Goal: Information Seeking & Learning: Learn about a topic

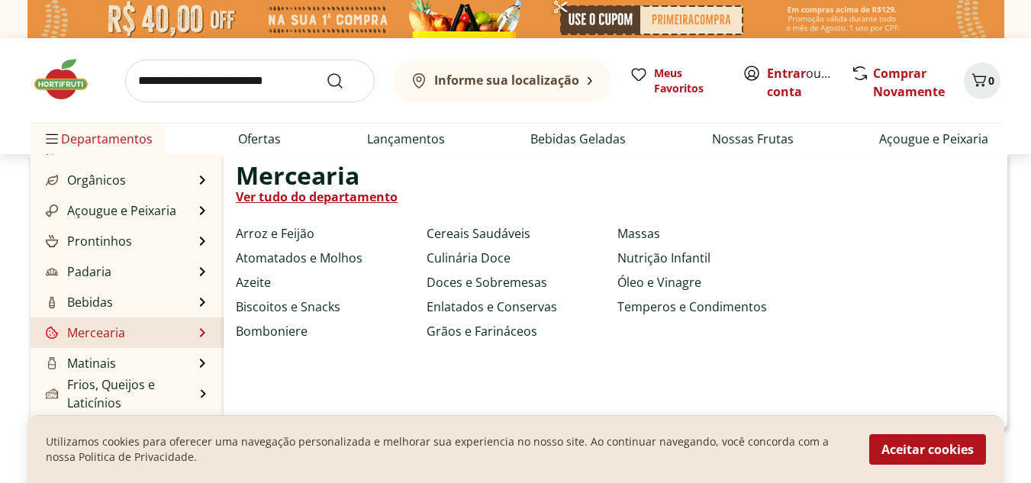
scroll to position [76, 0]
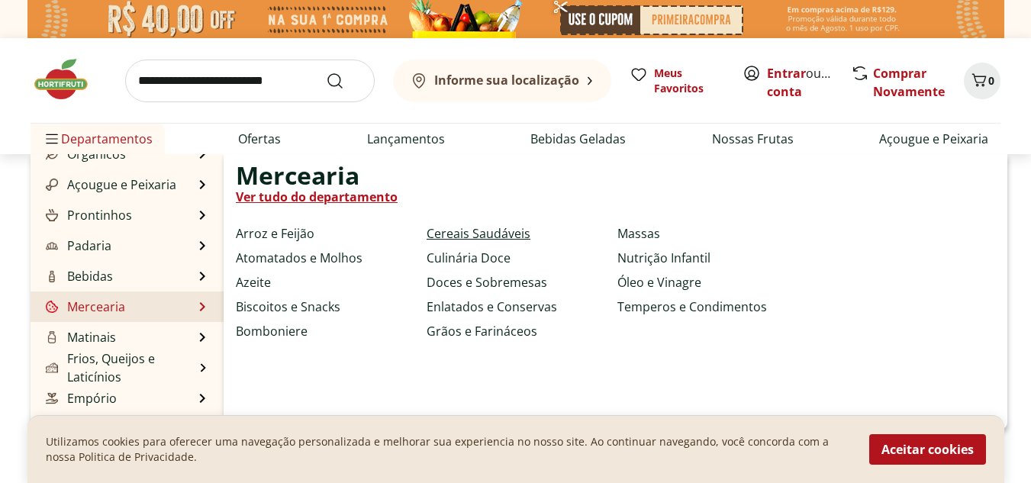
click at [441, 235] on link "Cereais Saudáveis" at bounding box center [479, 233] width 104 height 18
select select "**********"
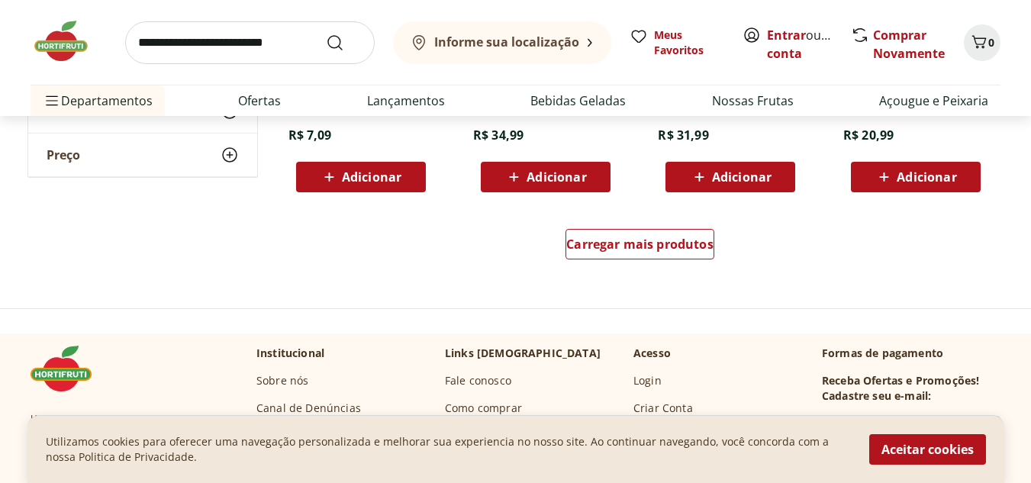
scroll to position [1068, 0]
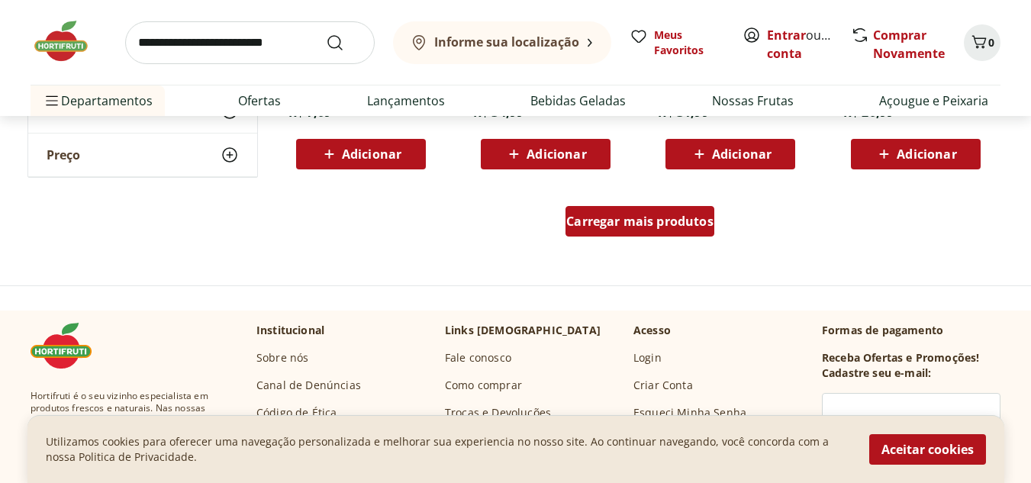
click at [580, 220] on span "Carregar mais produtos" at bounding box center [639, 221] width 147 height 12
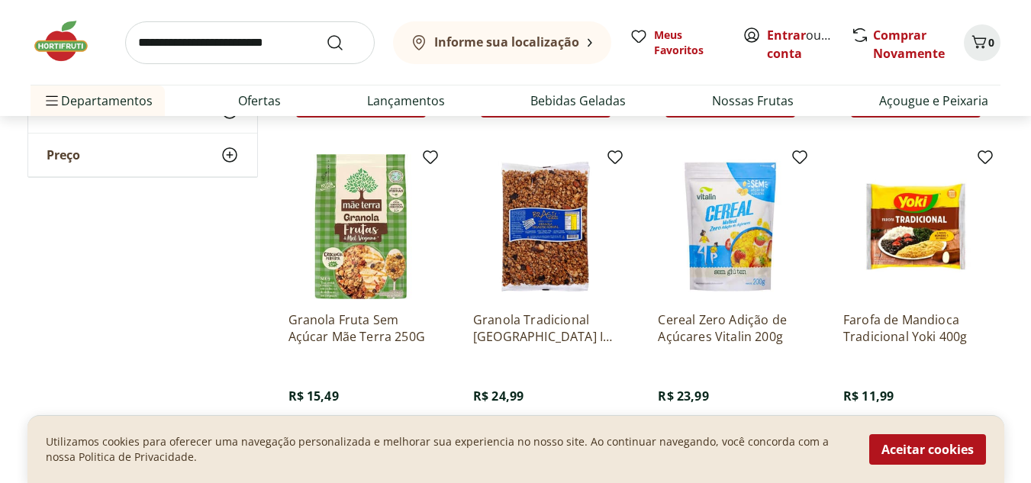
scroll to position [1984, 0]
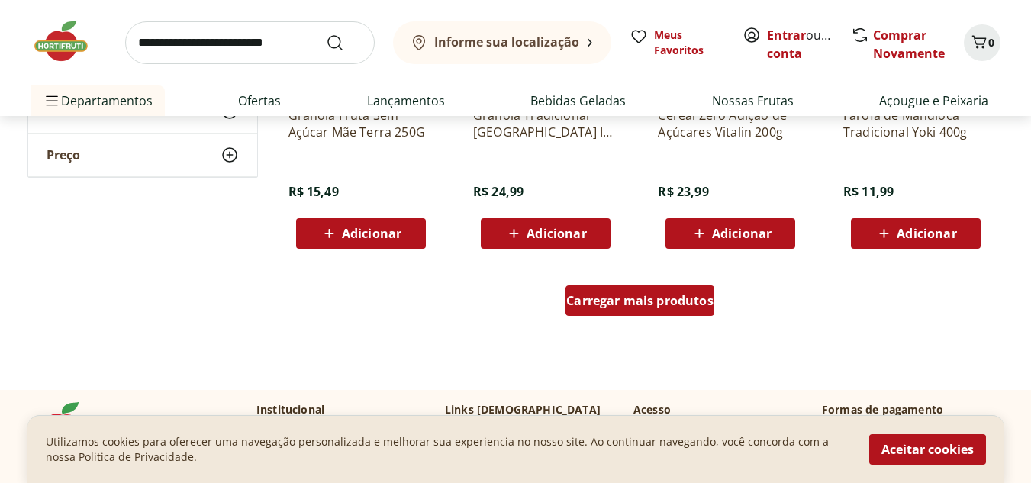
click at [706, 290] on div "Carregar mais produtos" at bounding box center [639, 300] width 149 height 31
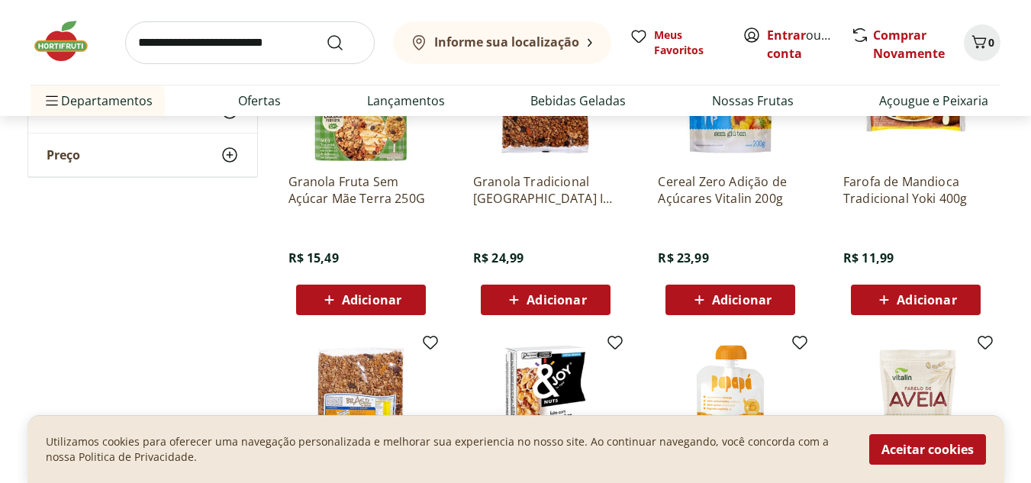
scroll to position [1831, 0]
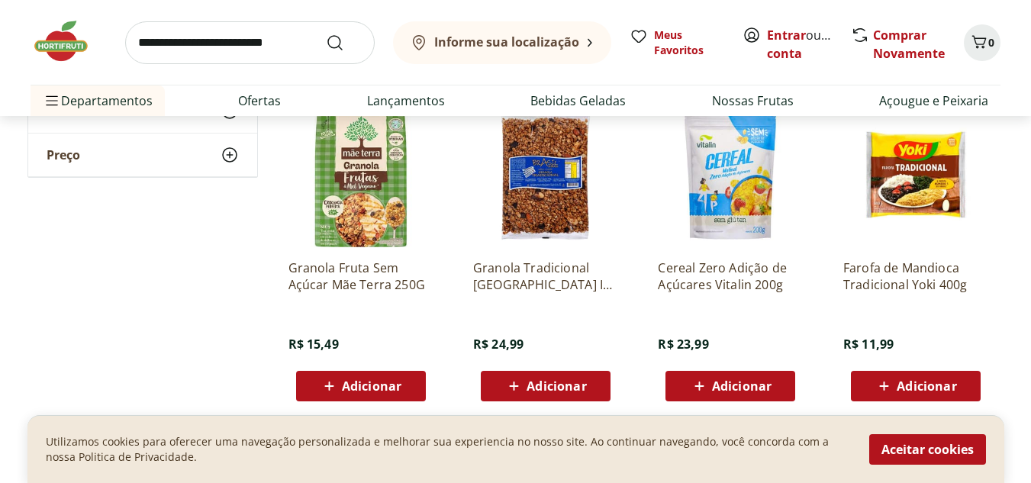
click at [721, 274] on p "Cereal Zero Adição de Açúcares Vitalin 200g" at bounding box center [730, 276] width 145 height 34
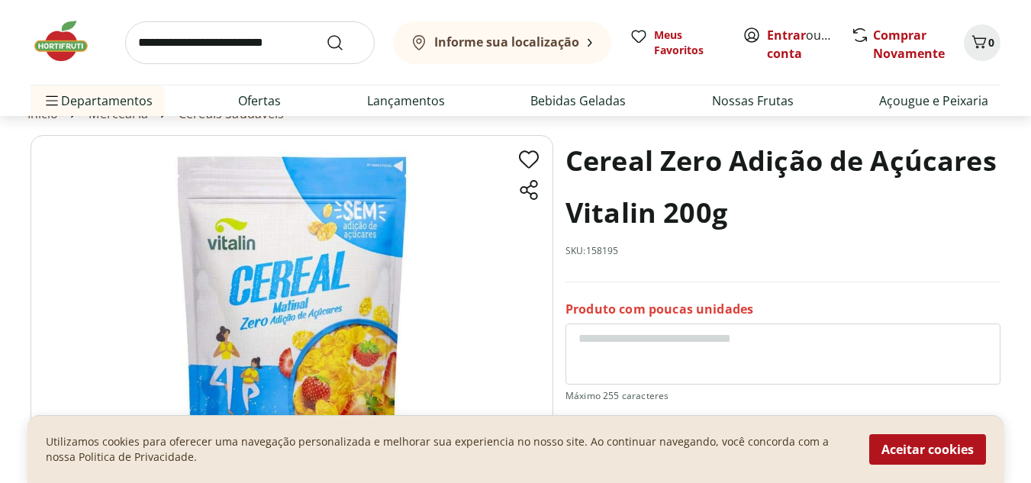
scroll to position [153, 0]
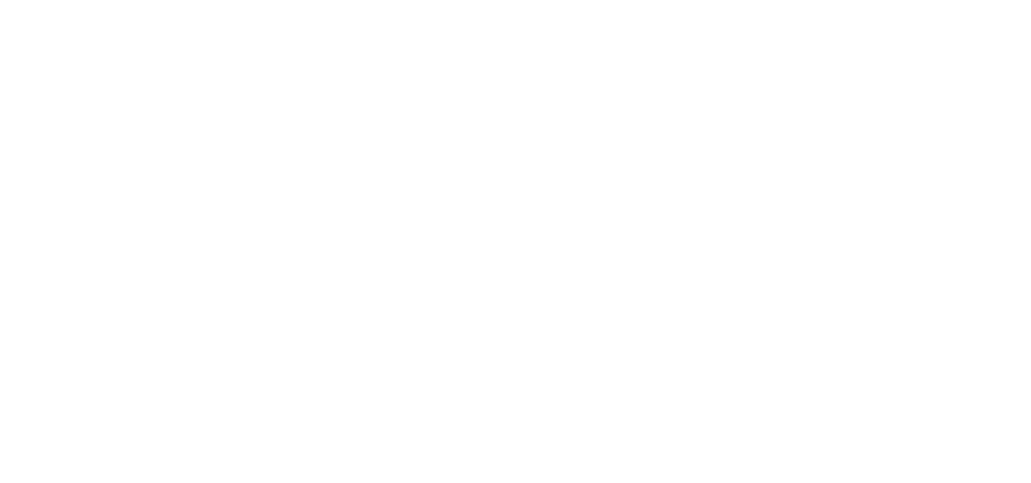
select select "**********"
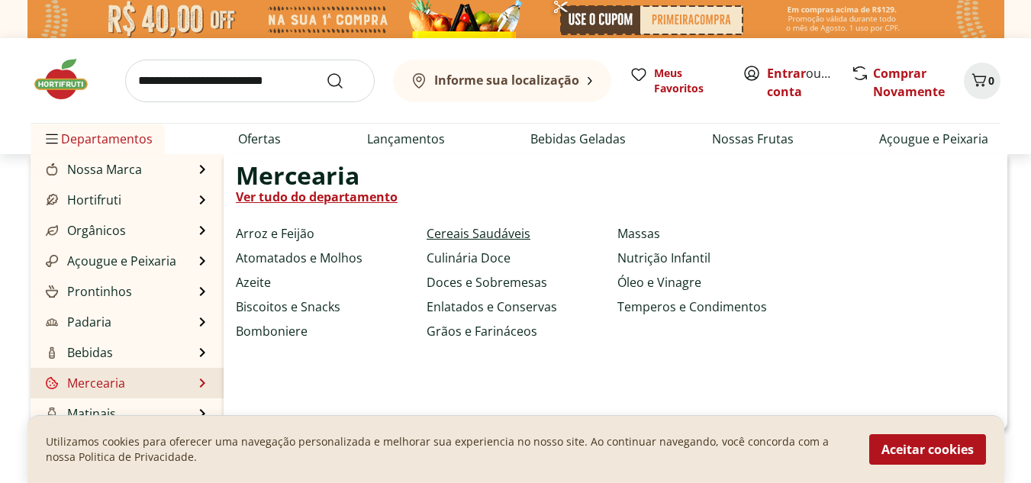
click at [507, 228] on link "Cereais Saudáveis" at bounding box center [479, 233] width 104 height 18
select select "**********"
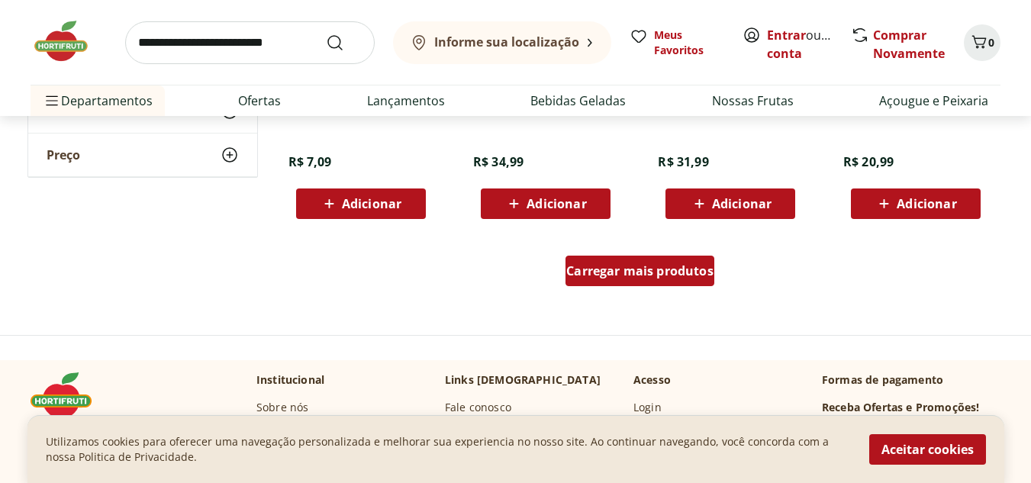
scroll to position [1018, 0]
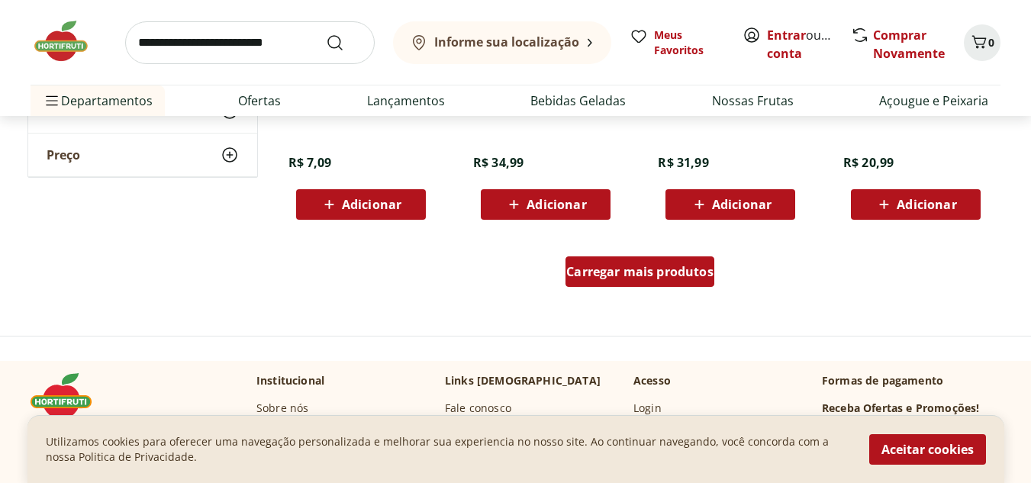
click at [652, 273] on span "Carregar mais produtos" at bounding box center [639, 272] width 147 height 12
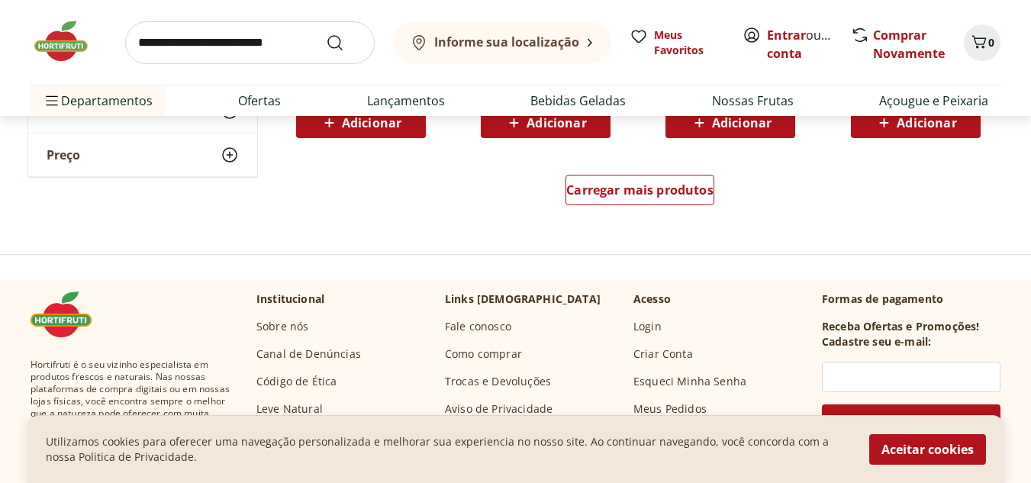
scroll to position [2010, 0]
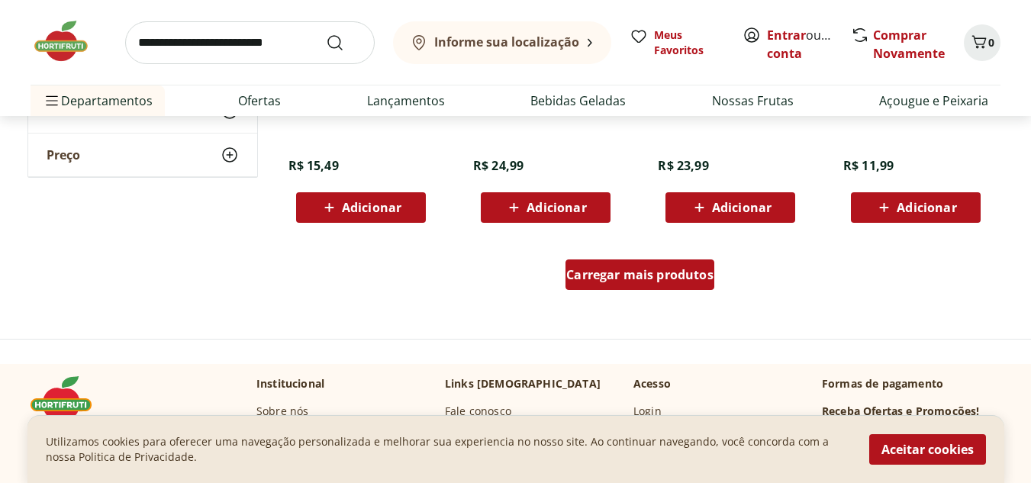
click at [639, 280] on span "Carregar mais produtos" at bounding box center [639, 275] width 147 height 12
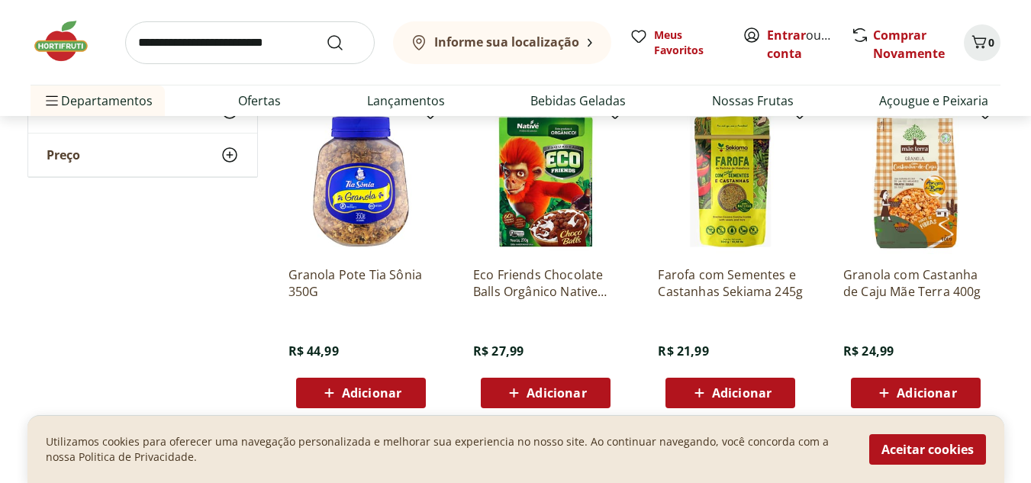
scroll to position [2849, 0]
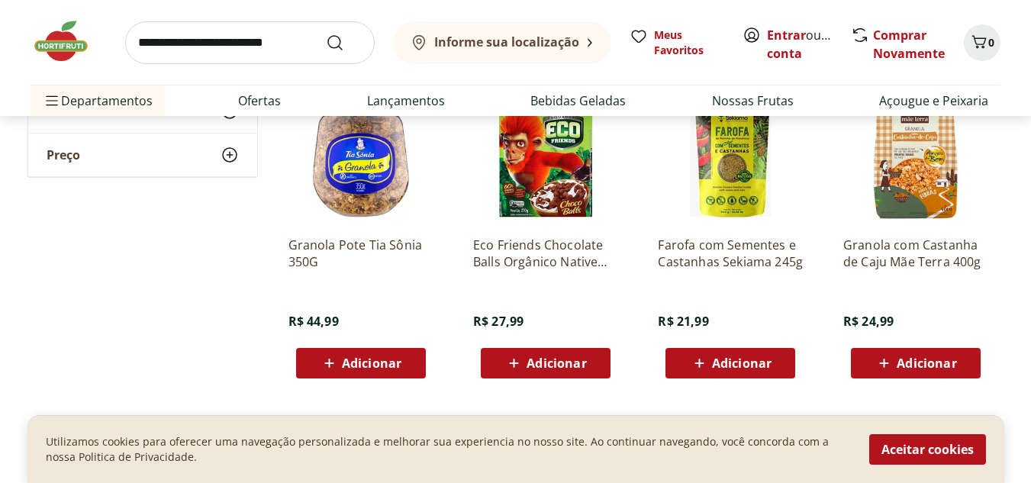
click at [732, 258] on p "Farofa com Sementes e Castanhas Sekiama 245g" at bounding box center [730, 254] width 145 height 34
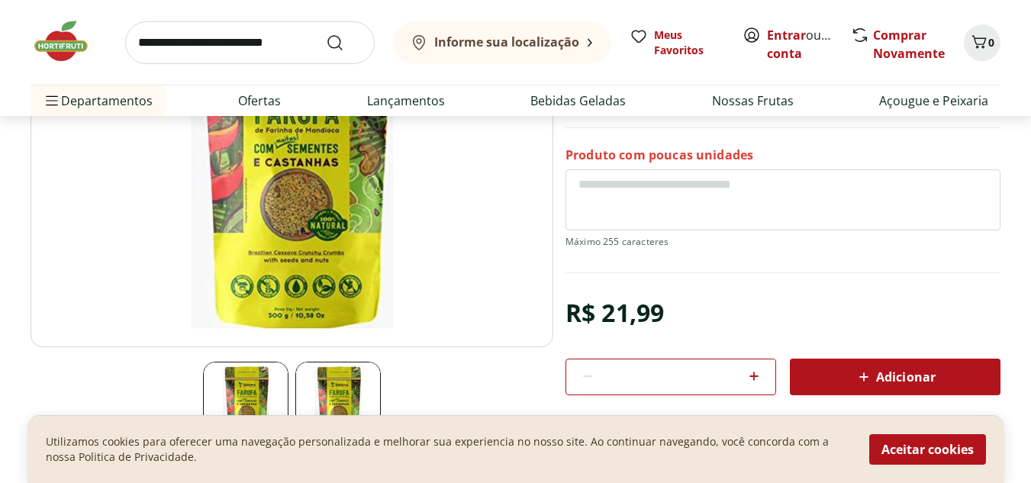
scroll to position [229, 0]
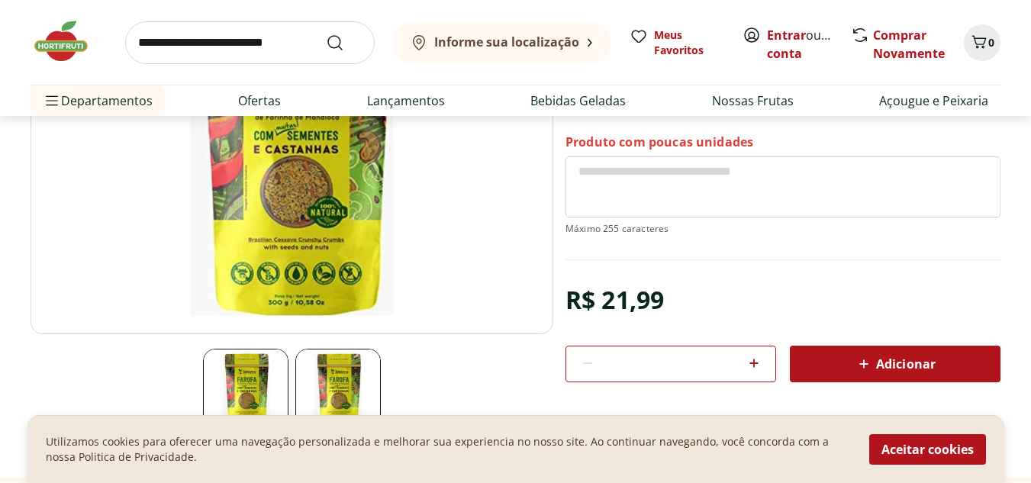
click at [333, 393] on img at bounding box center [337, 391] width 85 height 85
click at [260, 359] on img at bounding box center [245, 391] width 85 height 85
click at [278, 264] on img at bounding box center [292, 151] width 523 height 366
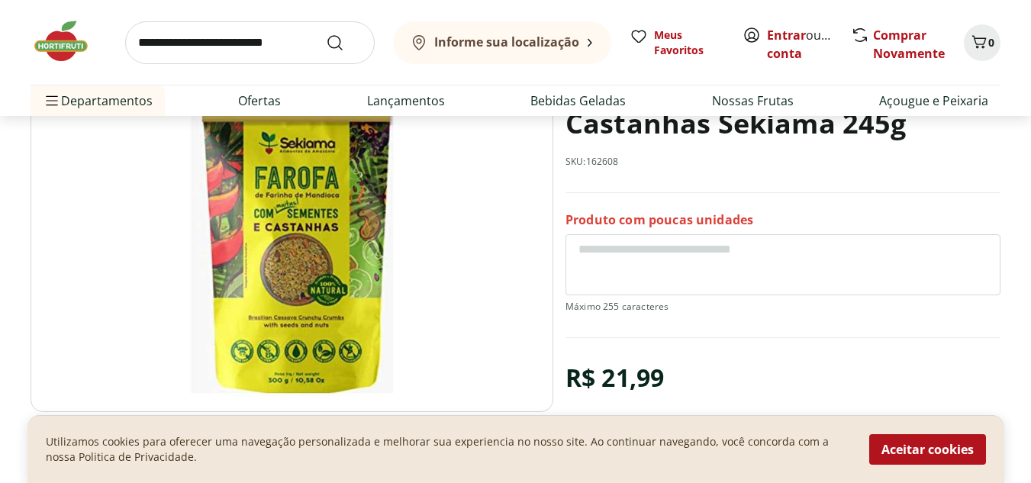
scroll to position [153, 0]
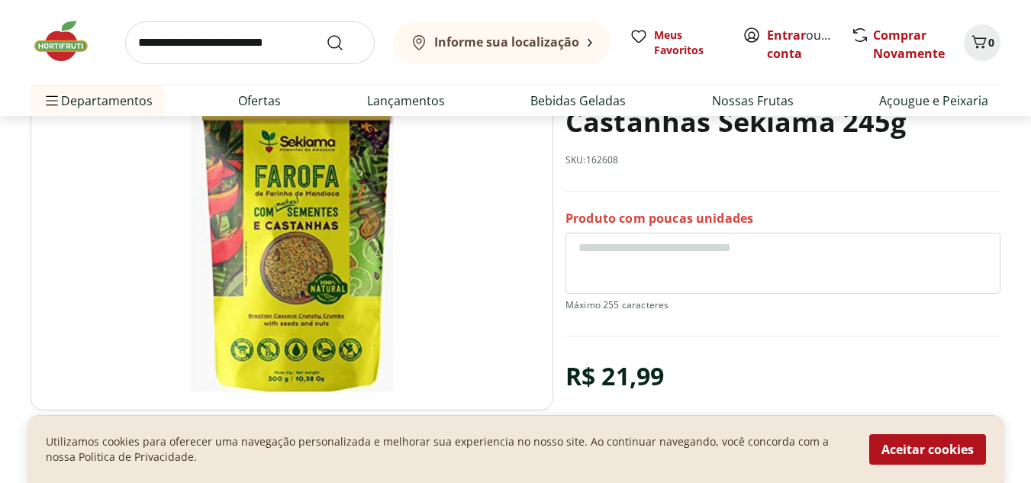
click at [306, 352] on img at bounding box center [292, 227] width 523 height 366
click at [272, 305] on img at bounding box center [292, 227] width 523 height 366
click at [781, 104] on link "Nossas Frutas" at bounding box center [753, 101] width 82 height 18
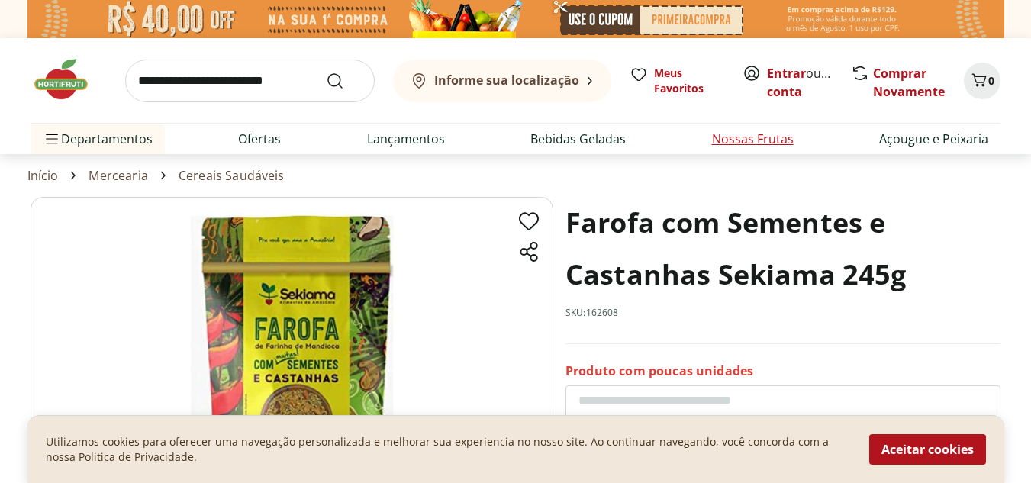
select select "**********"
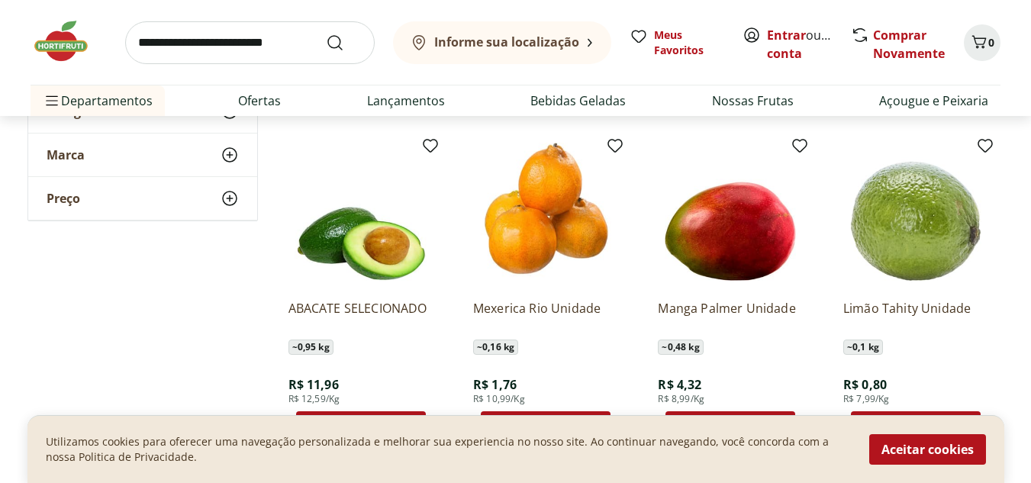
scroll to position [839, 0]
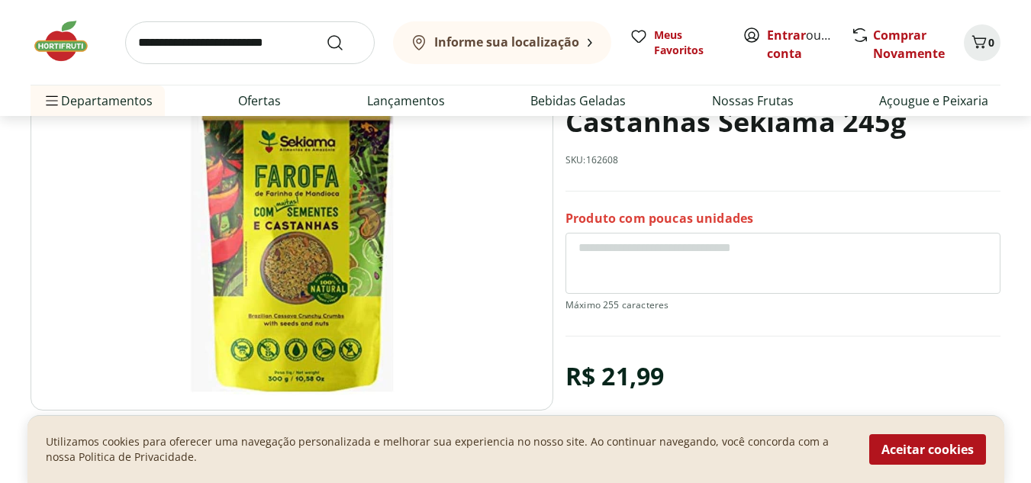
click at [272, 329] on img at bounding box center [292, 227] width 523 height 366
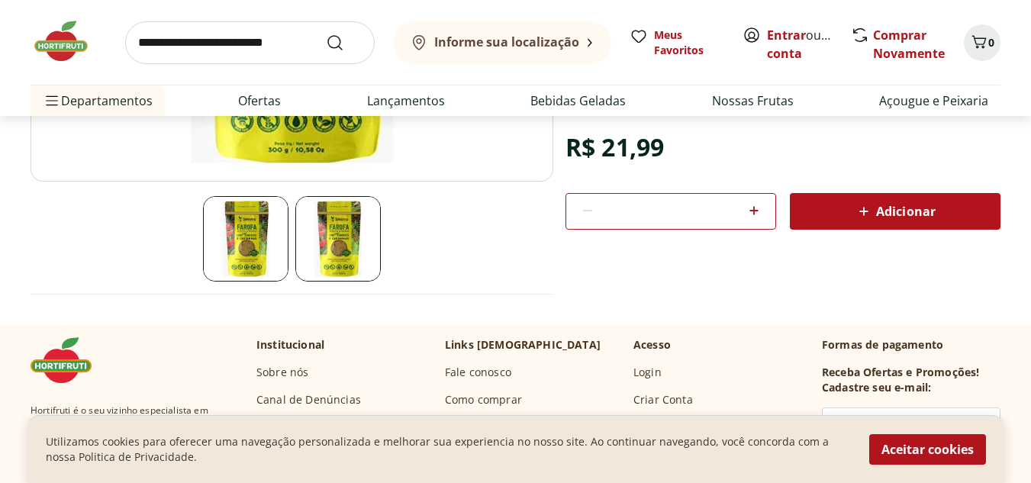
click at [359, 253] on img at bounding box center [337, 238] width 85 height 85
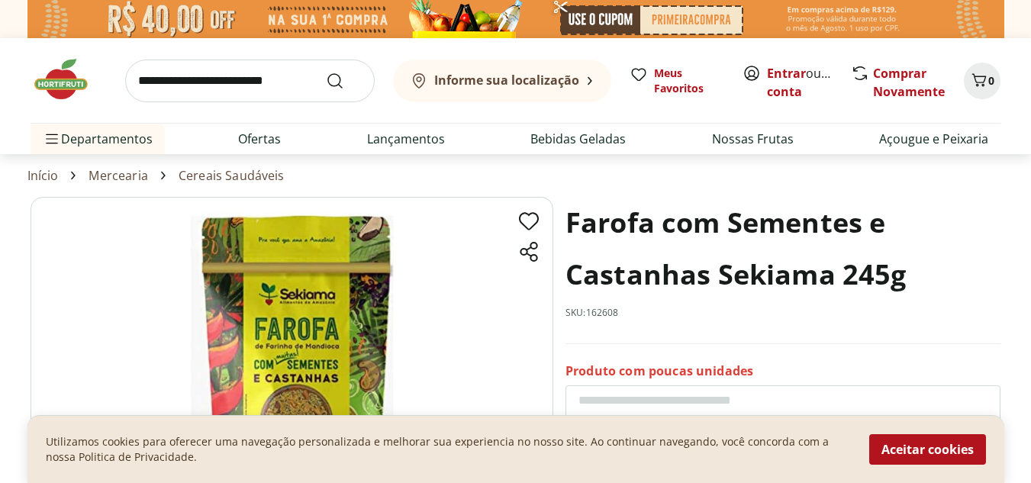
scroll to position [153, 0]
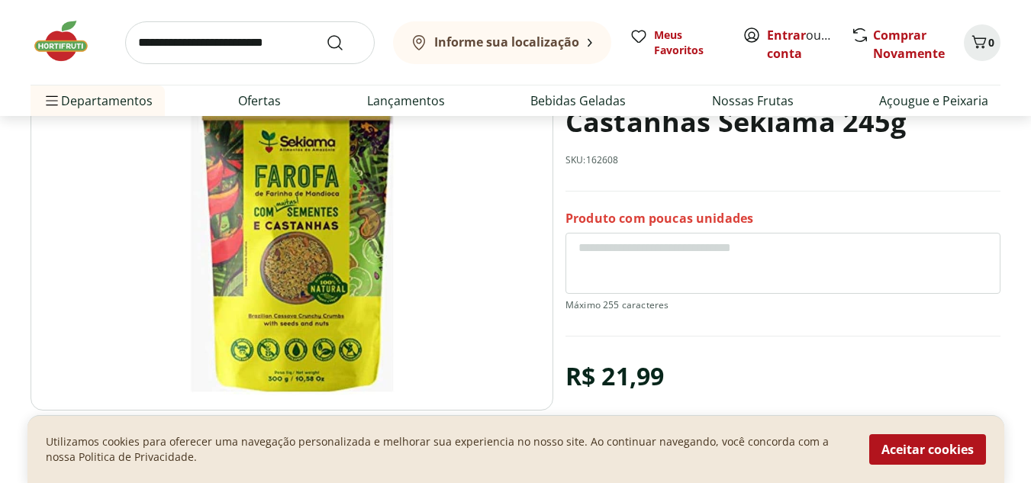
click at [314, 314] on img at bounding box center [292, 227] width 523 height 366
select select "**********"
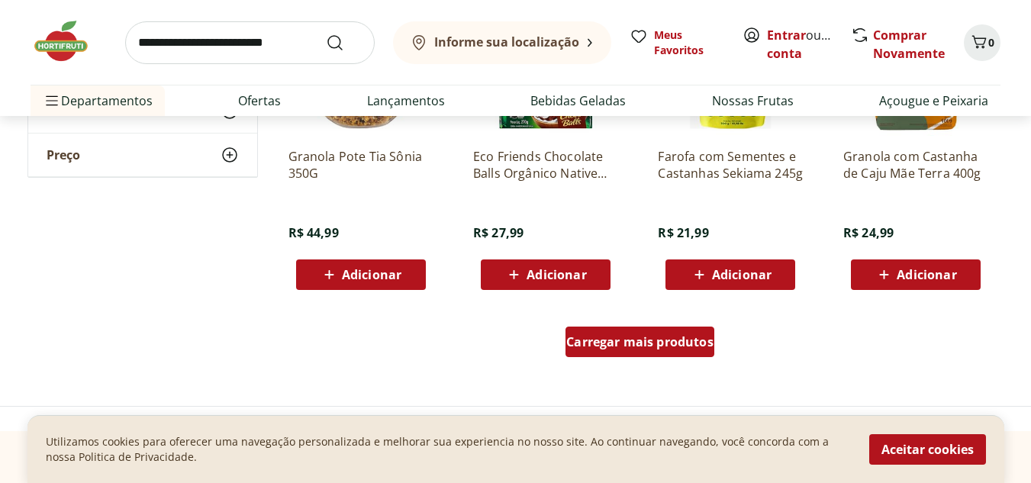
scroll to position [2976, 0]
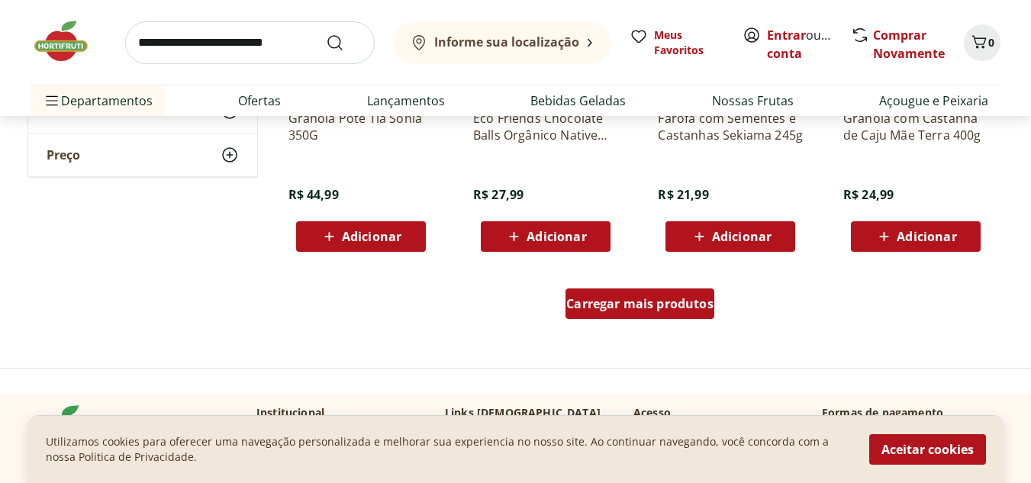
click at [700, 298] on span "Carregar mais produtos" at bounding box center [639, 304] width 147 height 12
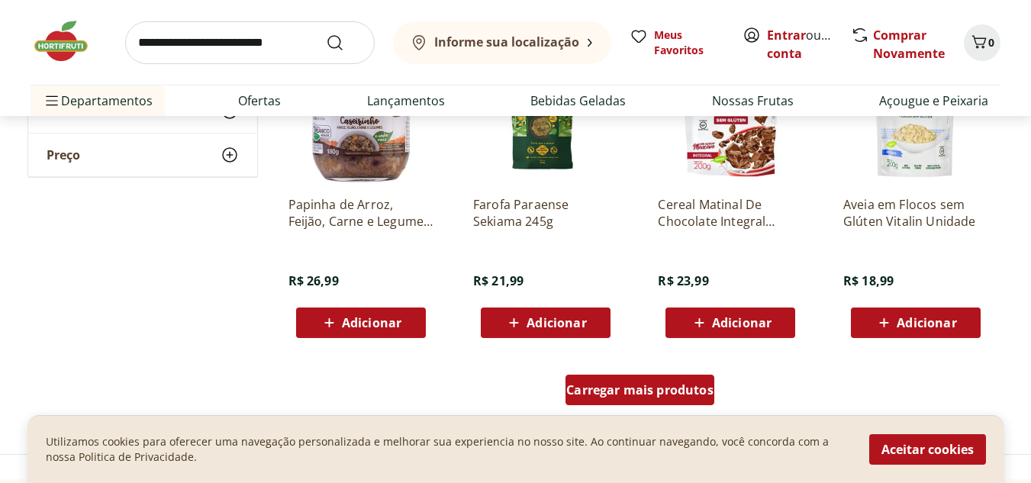
scroll to position [3891, 0]
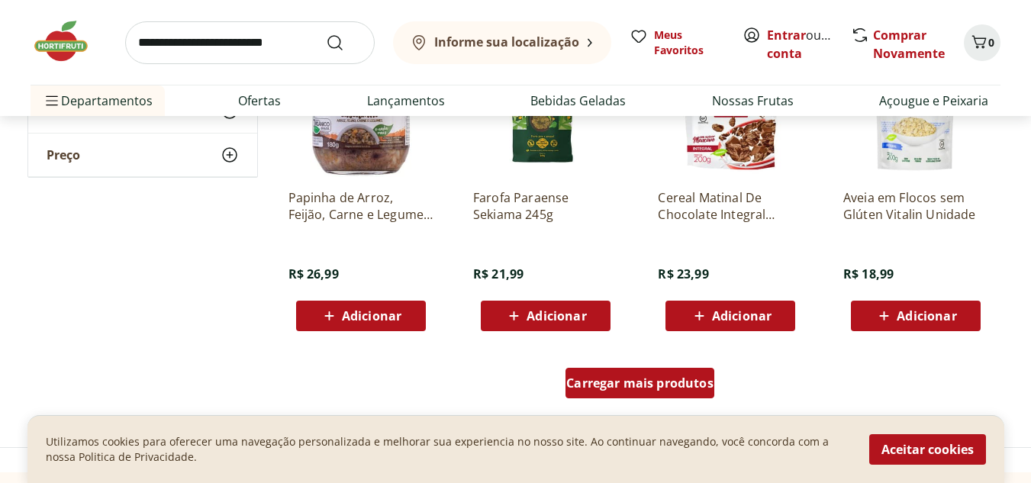
click at [681, 373] on div "Carregar mais produtos" at bounding box center [639, 383] width 149 height 31
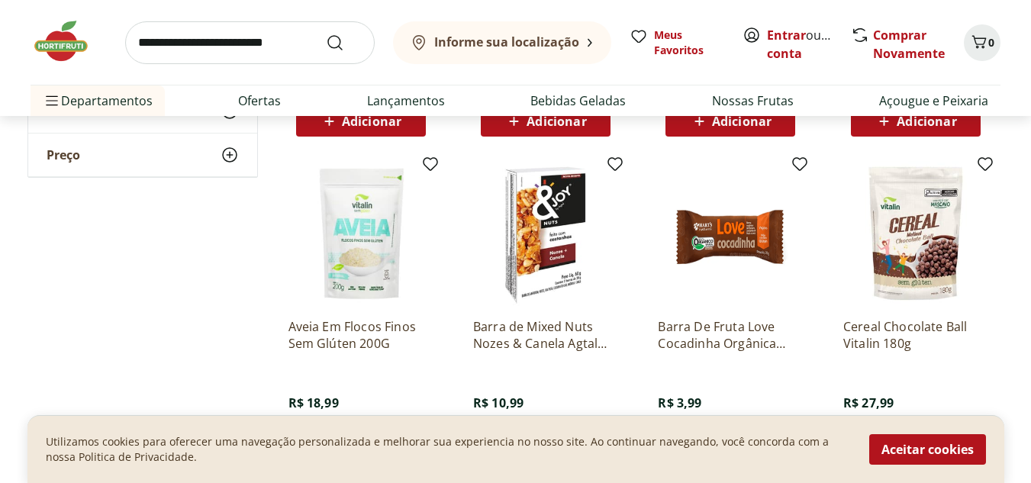
scroll to position [4120, 0]
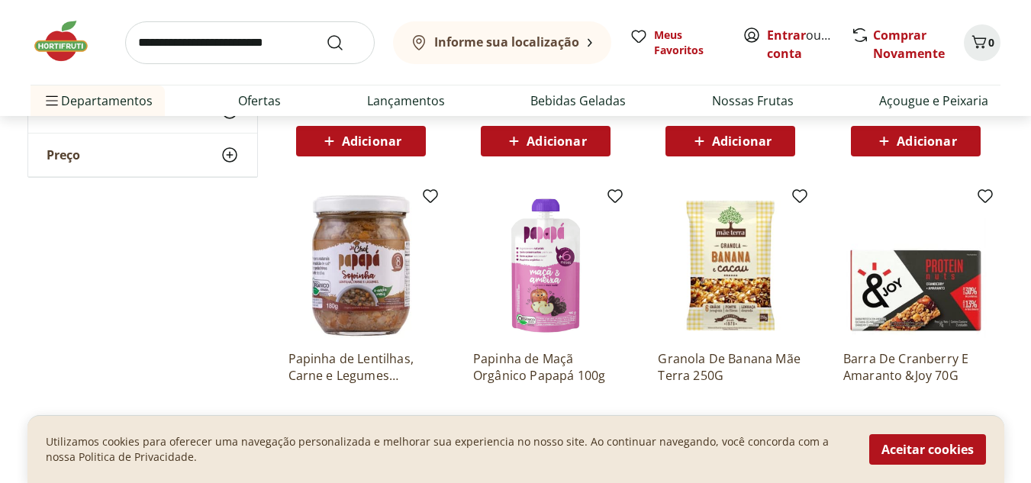
scroll to position [4502, 0]
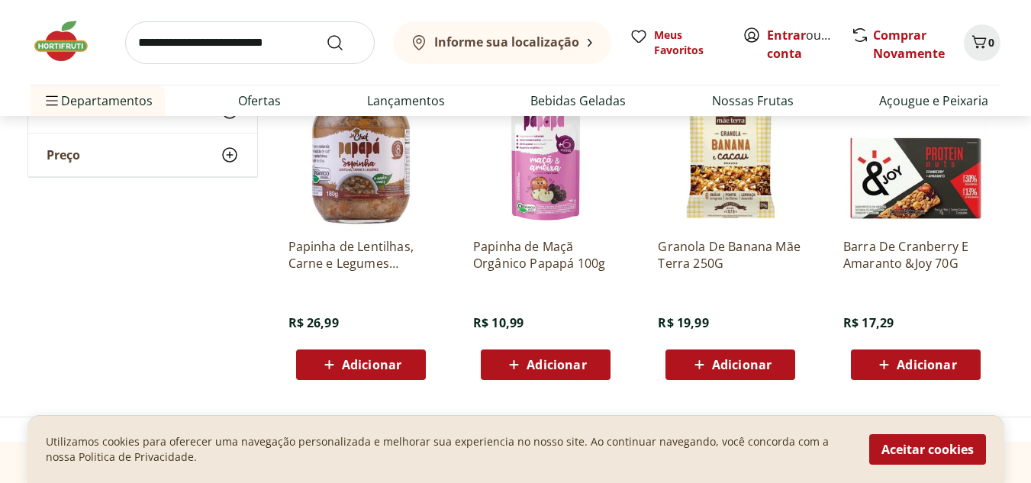
click at [541, 262] on p "Papinha de Maçã Orgânico Papapá 100g" at bounding box center [545, 255] width 145 height 34
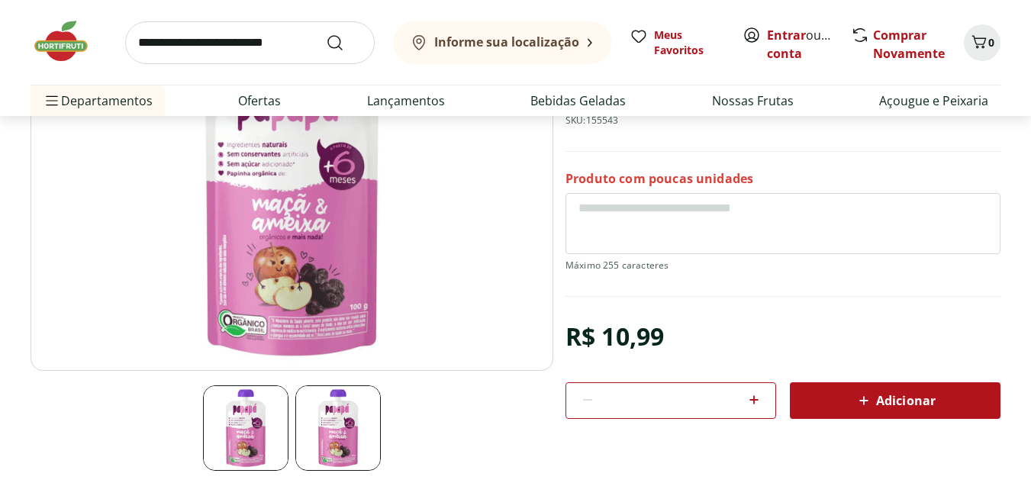
scroll to position [229, 0]
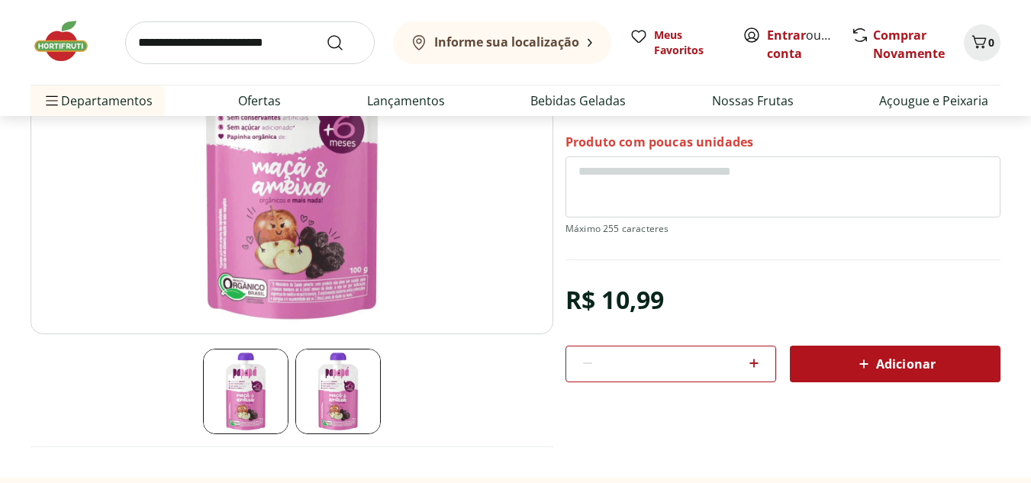
click at [347, 297] on img at bounding box center [292, 151] width 523 height 366
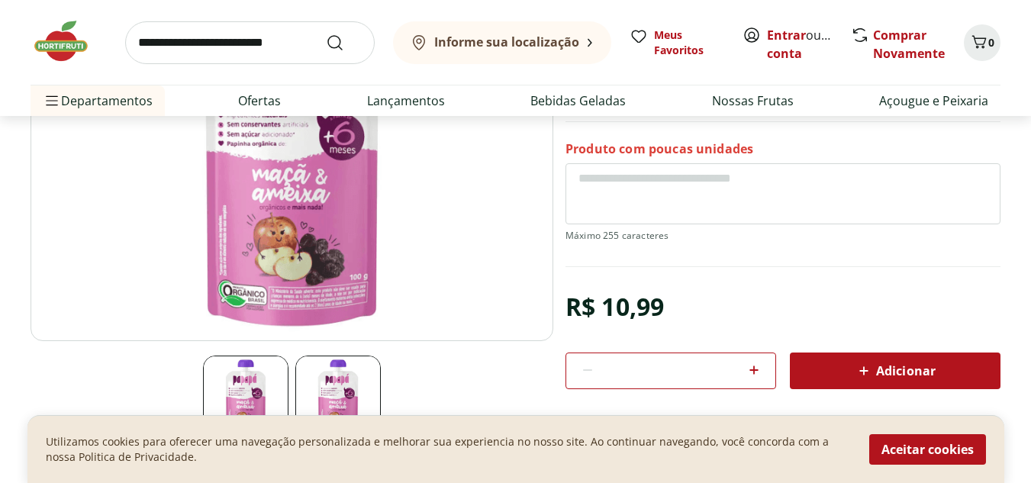
scroll to position [0, 0]
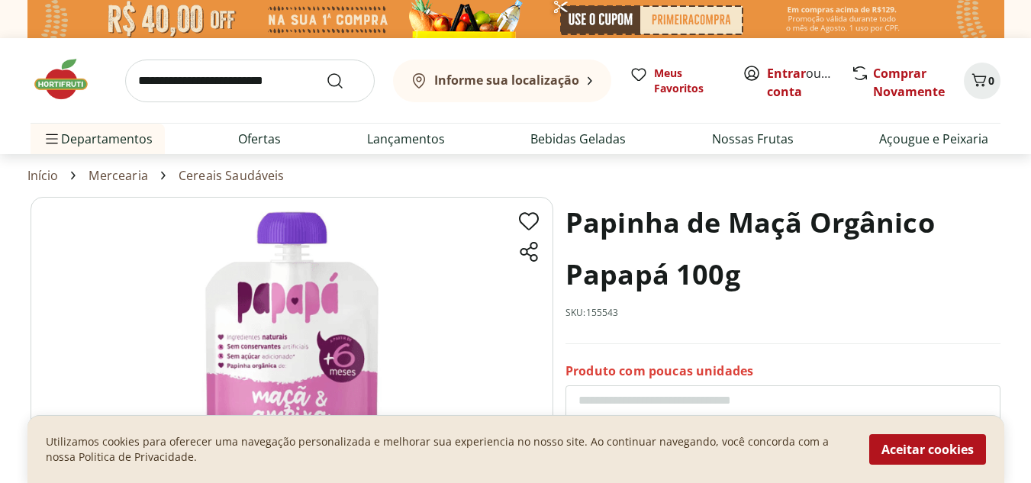
select select "**********"
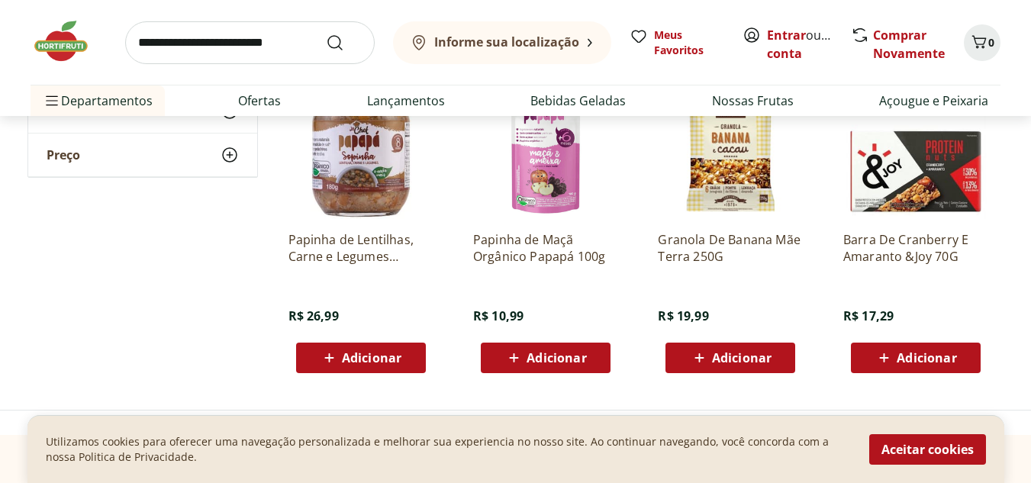
scroll to position [4425, 0]
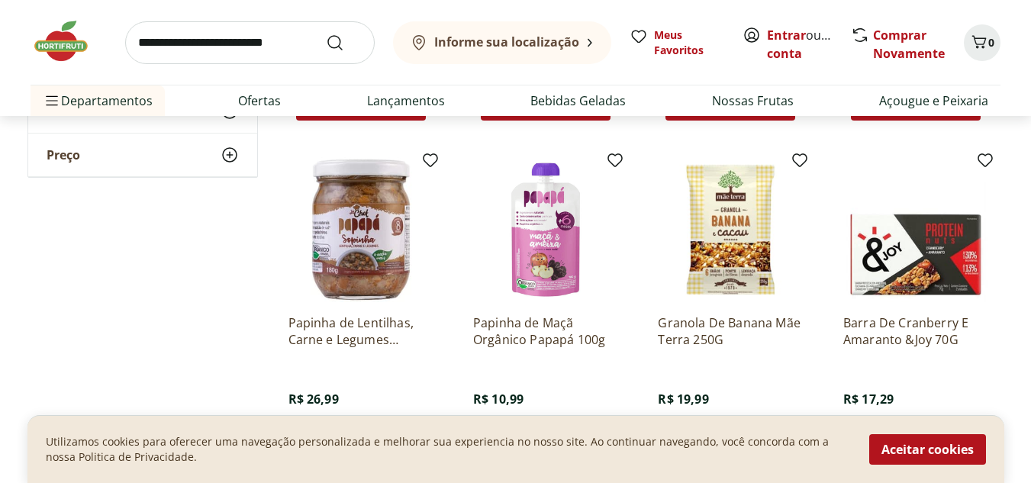
click at [928, 290] on img at bounding box center [915, 229] width 145 height 145
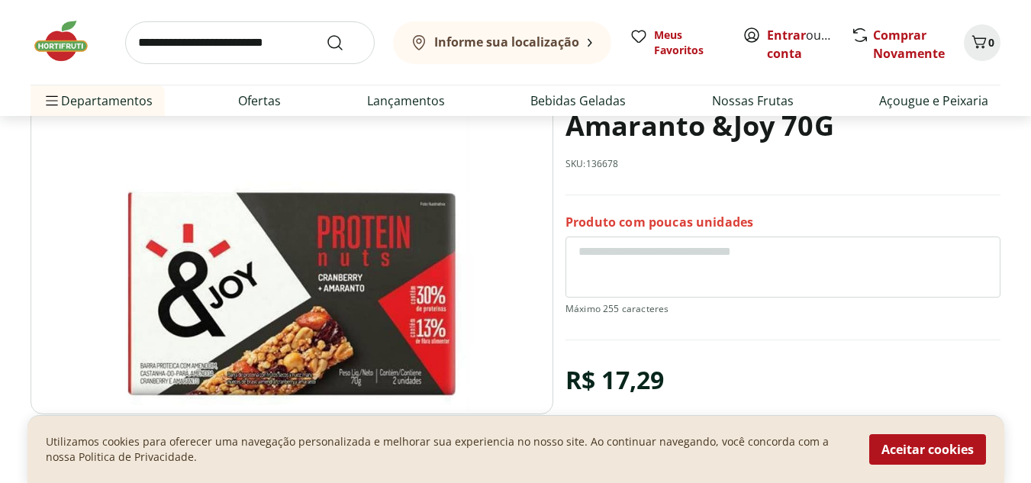
scroll to position [305, 0]
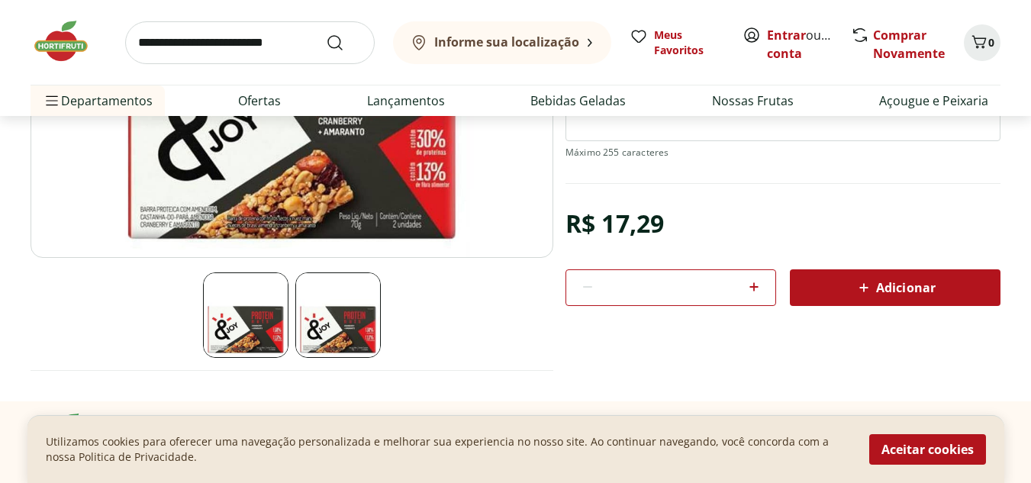
click at [339, 326] on img at bounding box center [337, 314] width 85 height 85
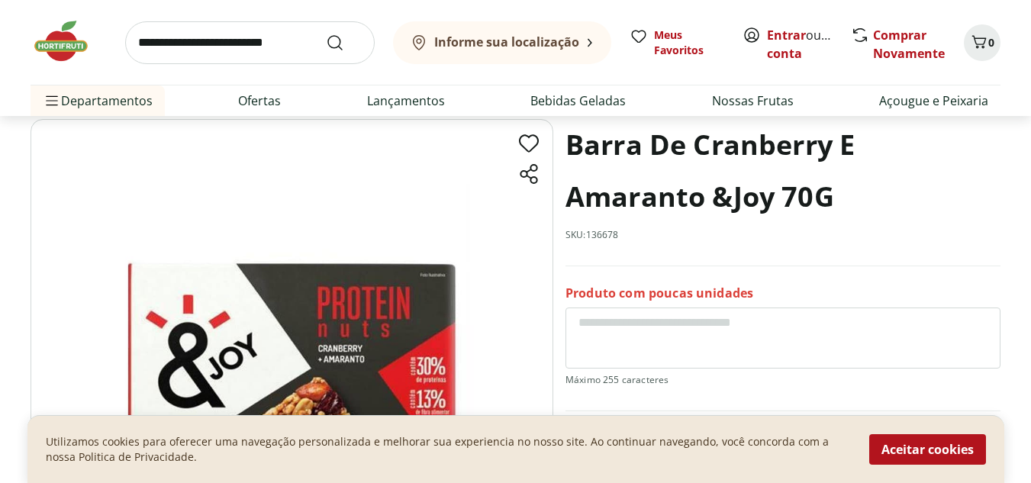
scroll to position [76, 0]
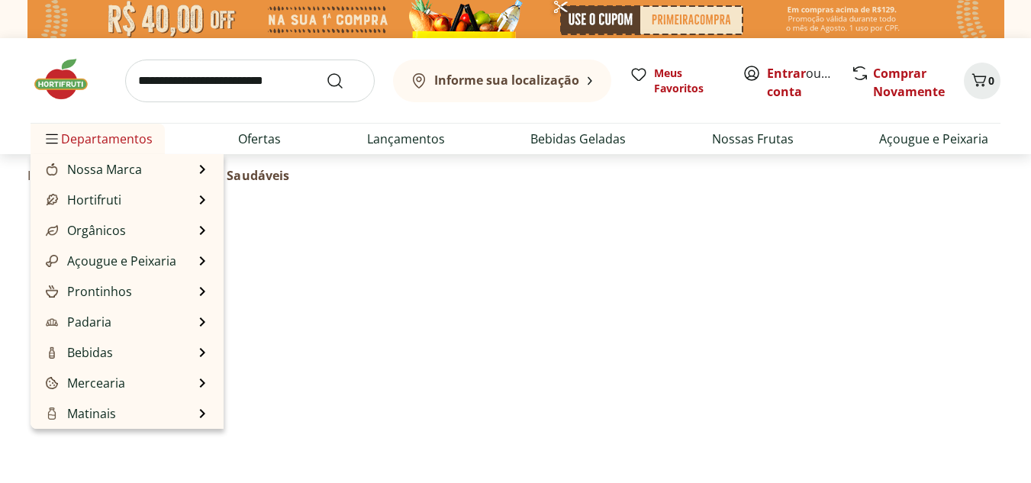
select select "**********"
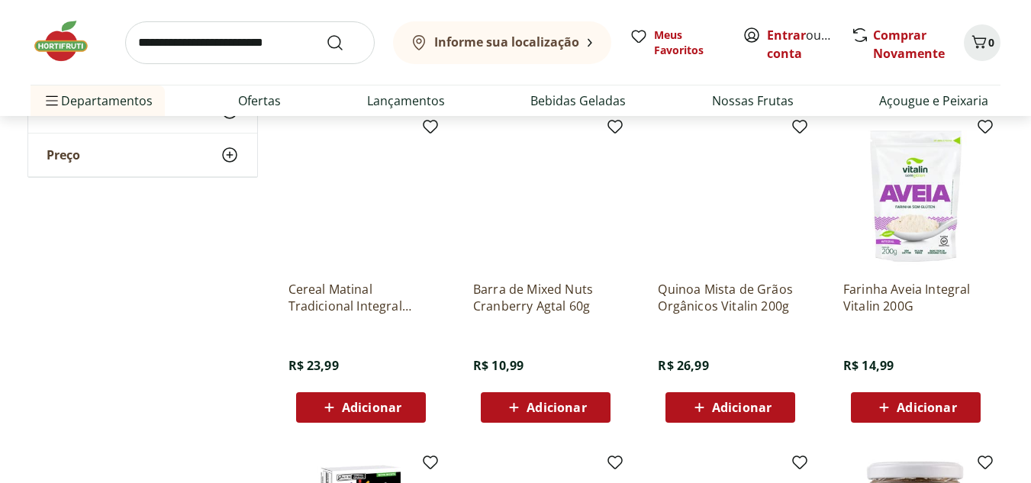
scroll to position [3586, 0]
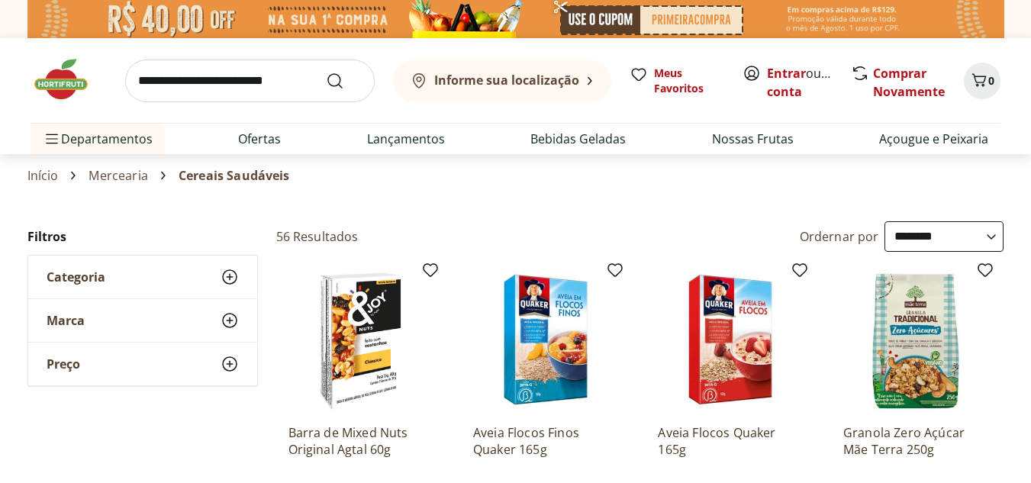
select select "**********"
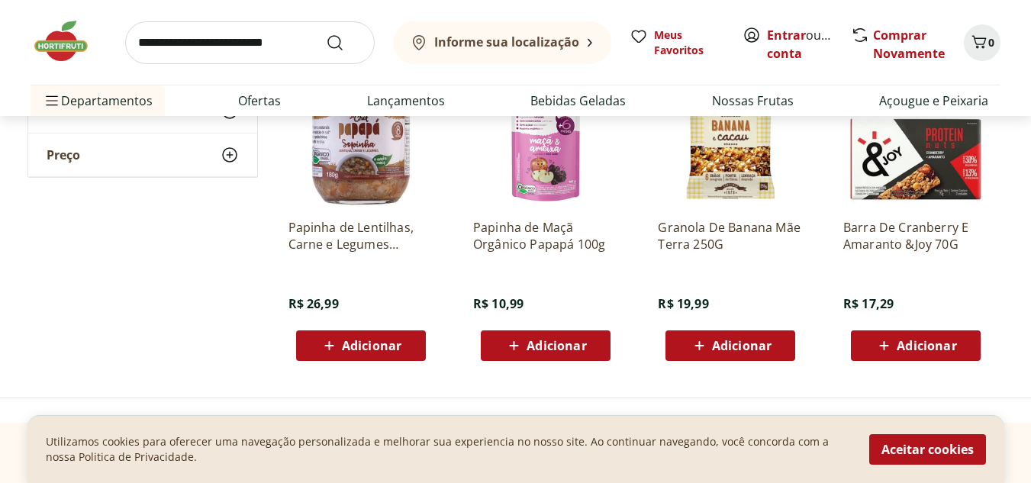
scroll to position [4354, 0]
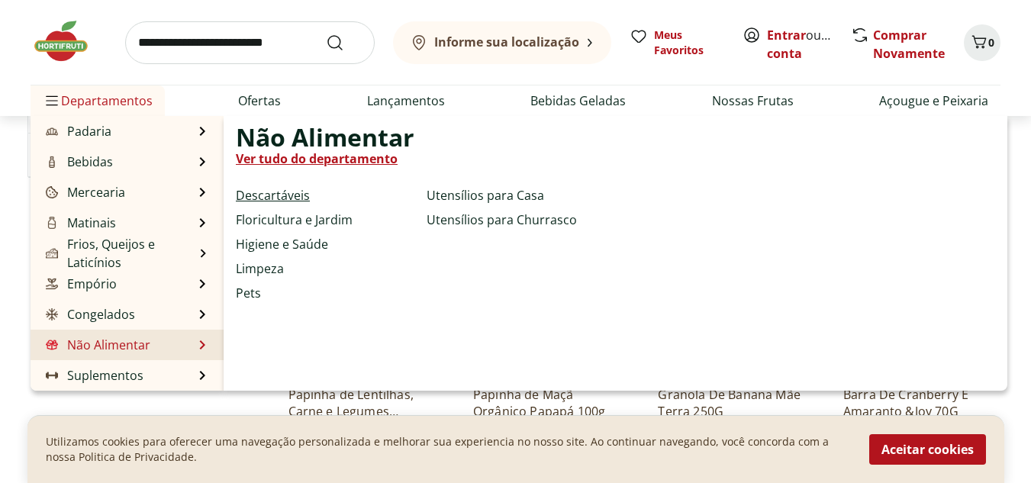
click at [297, 192] on link "Descartáveis" at bounding box center [273, 195] width 74 height 18
select select "**********"
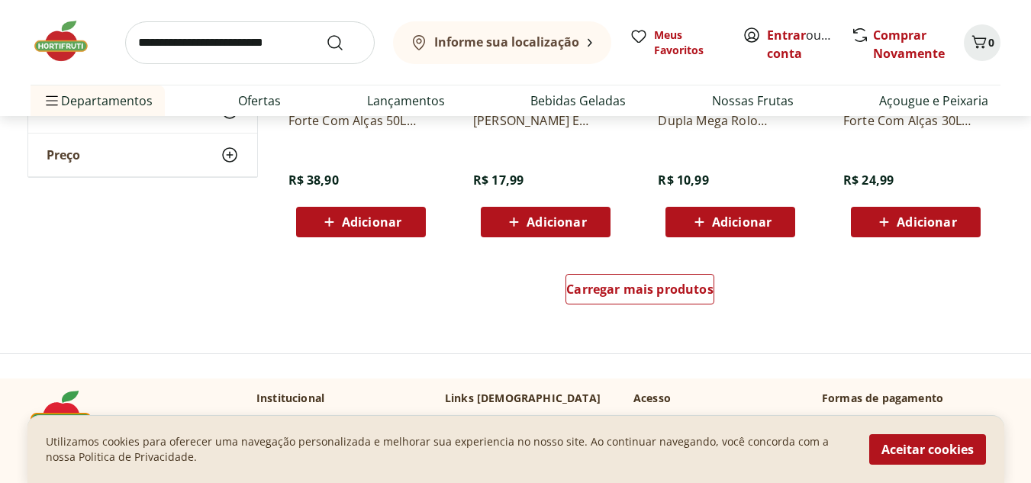
scroll to position [992, 0]
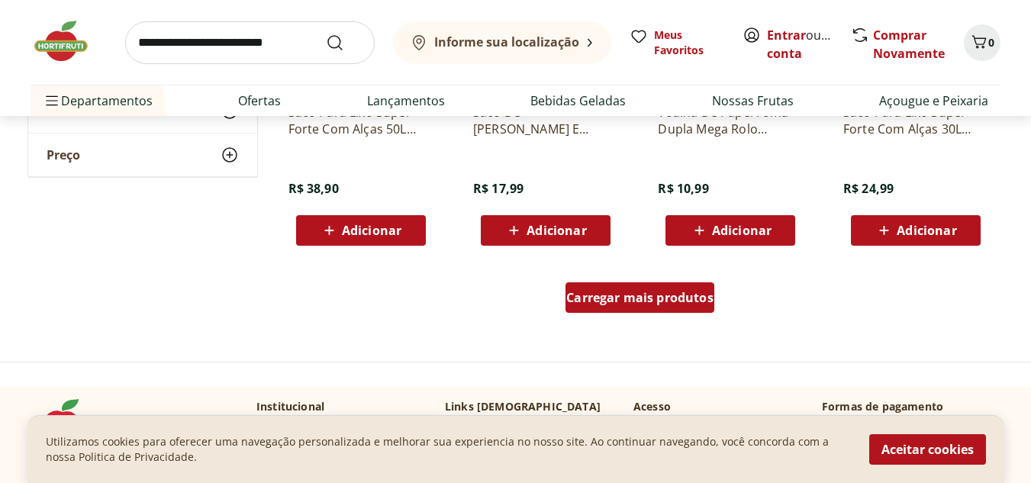
click at [678, 301] on span "Carregar mais produtos" at bounding box center [639, 297] width 147 height 12
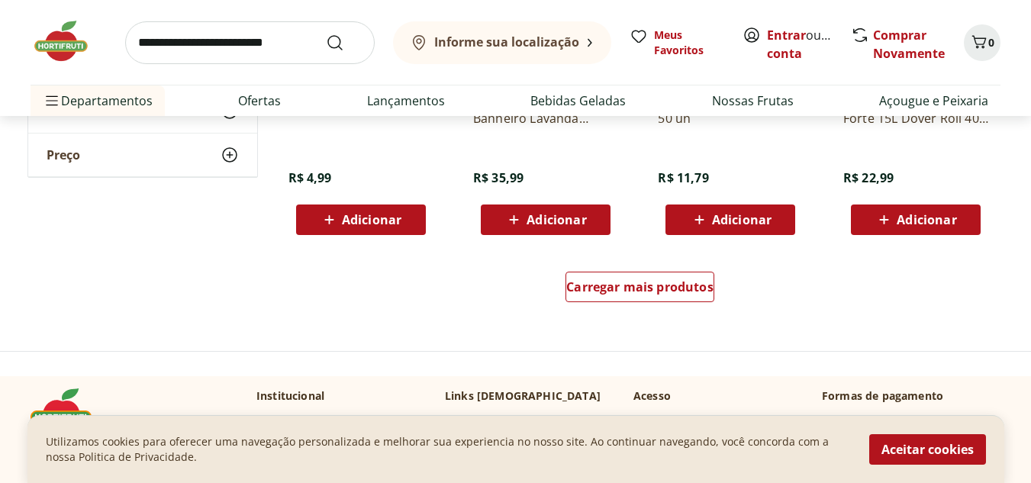
scroll to position [2060, 0]
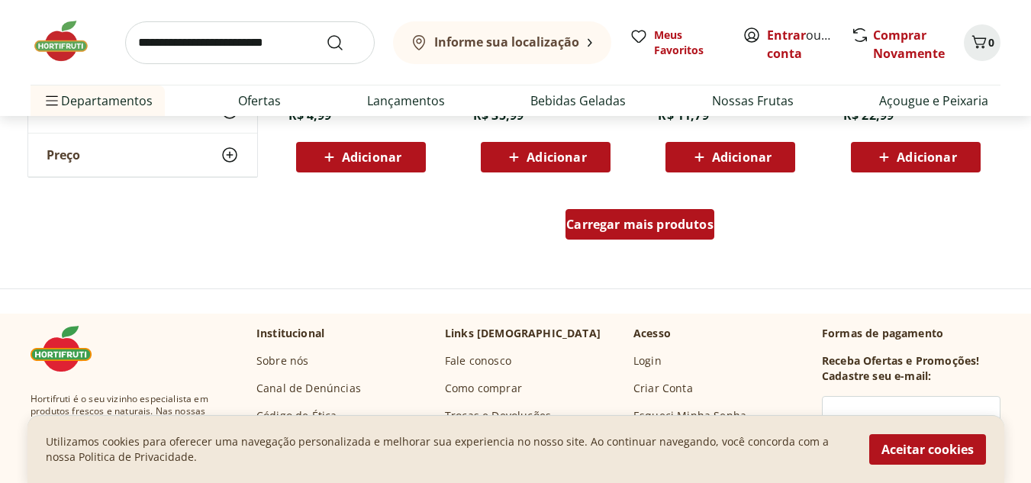
click at [697, 218] on span "Carregar mais produtos" at bounding box center [639, 224] width 147 height 12
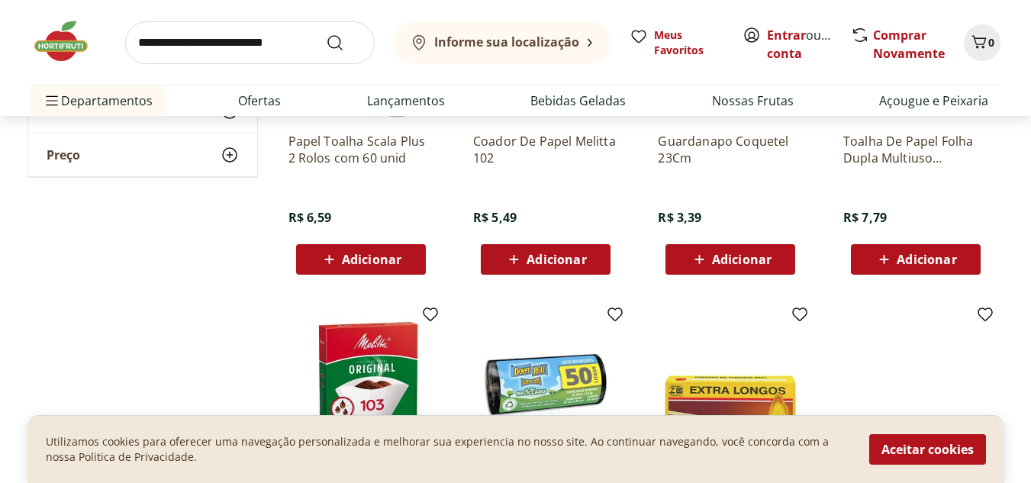
scroll to position [305, 0]
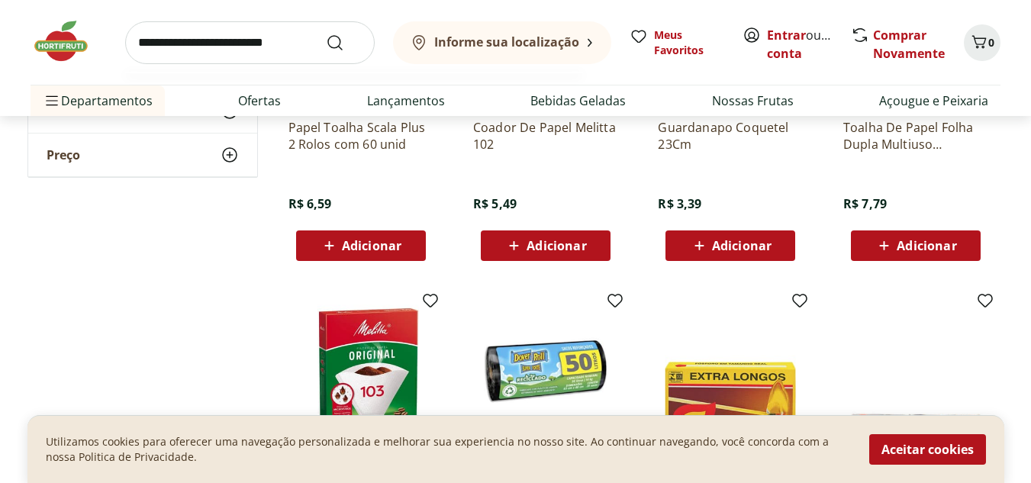
click at [179, 38] on input "search" at bounding box center [250, 42] width 250 height 43
type input "**********"
click at [326, 34] on button "Submit Search" at bounding box center [344, 43] width 37 height 18
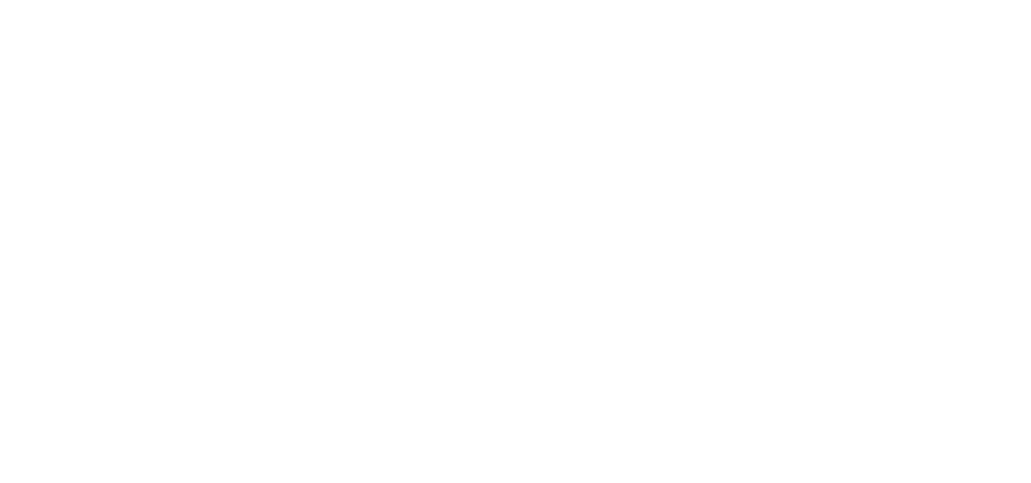
select select "**********"
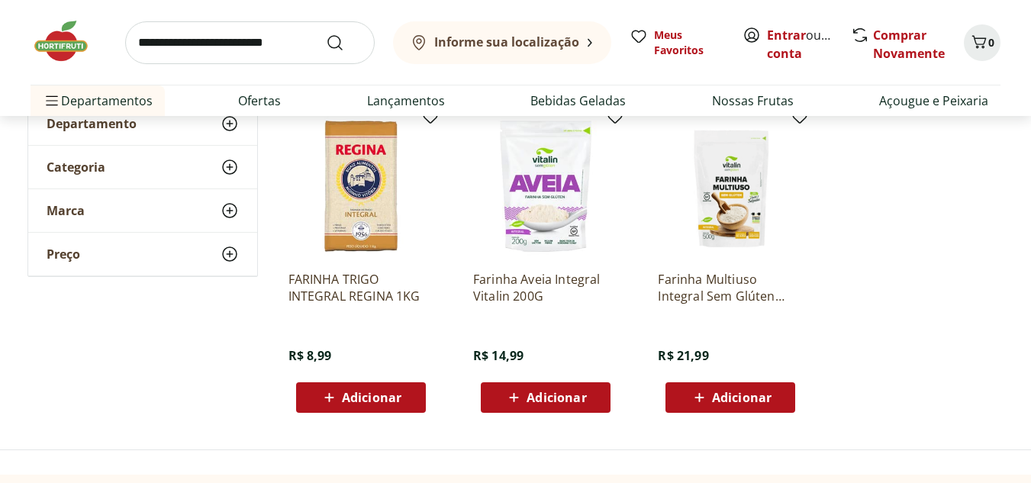
scroll to position [229, 0]
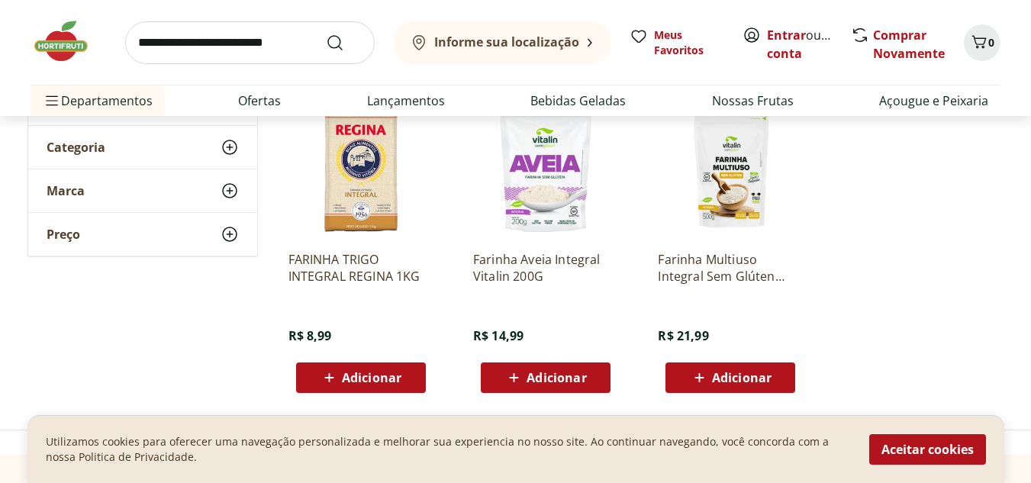
click at [387, 273] on p "FARINHA TRIGO INTEGRAL REGINA 1KG" at bounding box center [360, 268] width 145 height 34
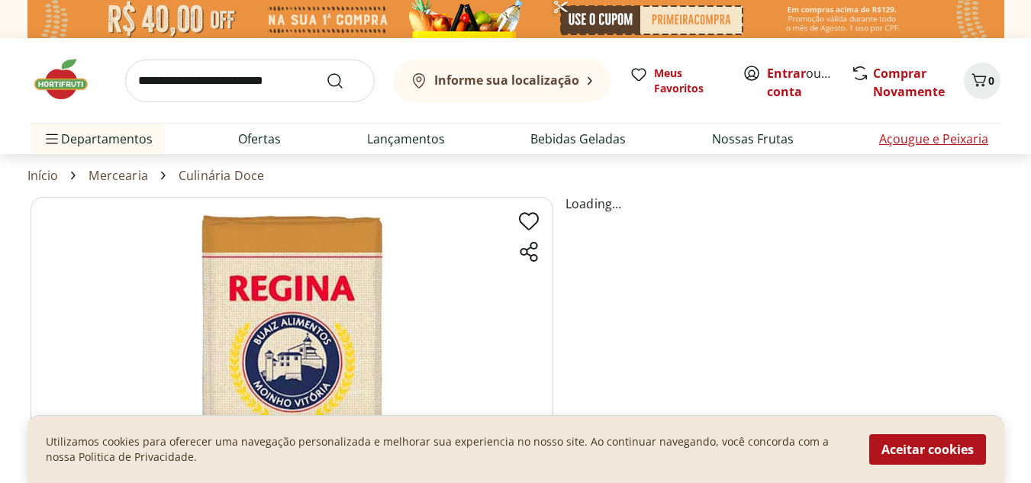
click at [908, 137] on link "Açougue e Peixaria" at bounding box center [933, 139] width 109 height 18
select select "**********"
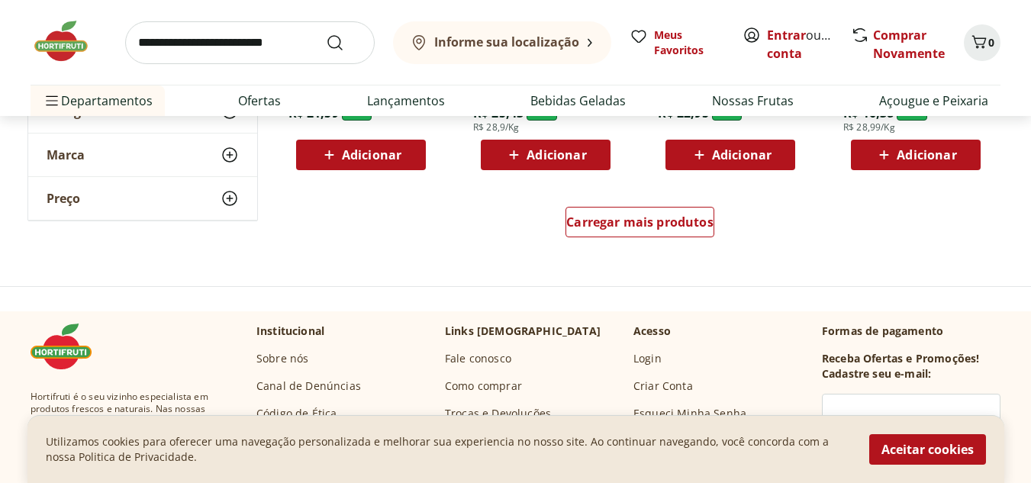
scroll to position [1068, 0]
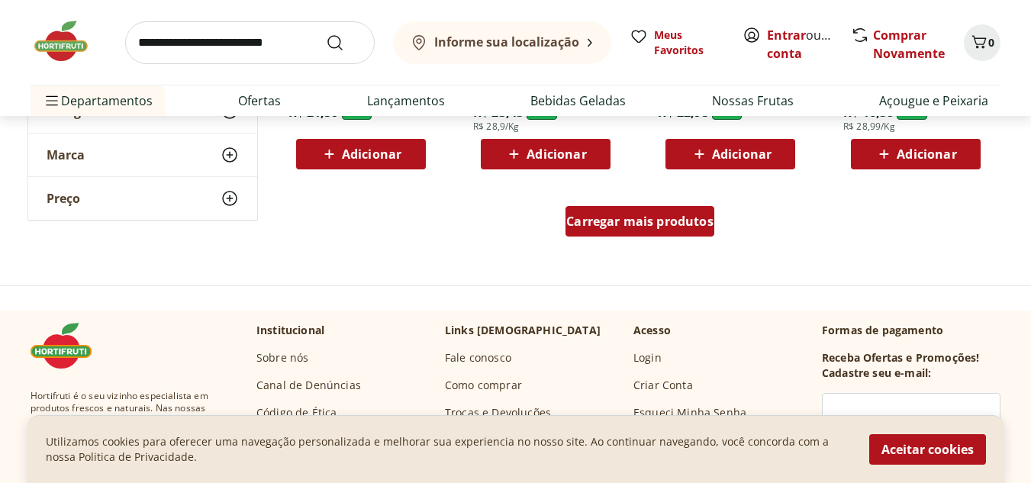
click at [647, 217] on span "Carregar mais produtos" at bounding box center [639, 221] width 147 height 12
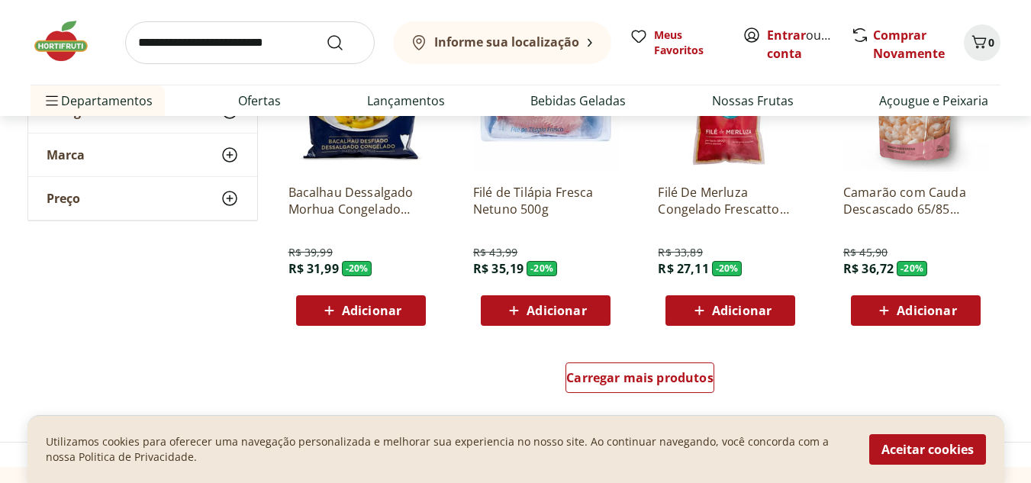
scroll to position [1908, 0]
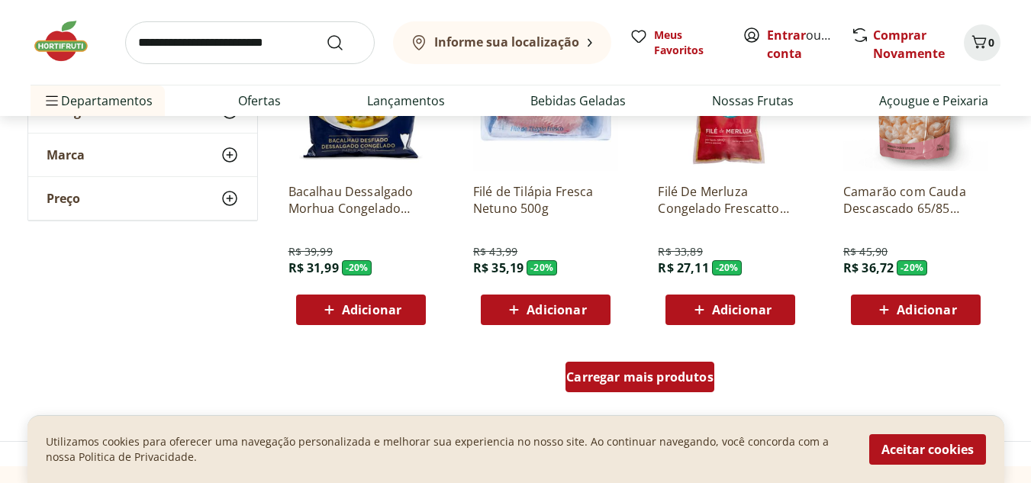
click at [684, 378] on span "Carregar mais produtos" at bounding box center [639, 377] width 147 height 12
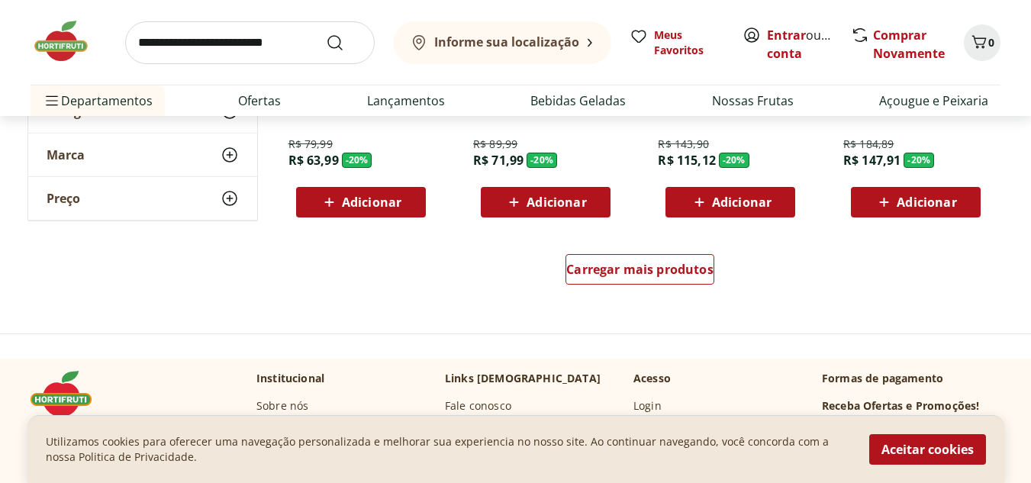
scroll to position [3052, 0]
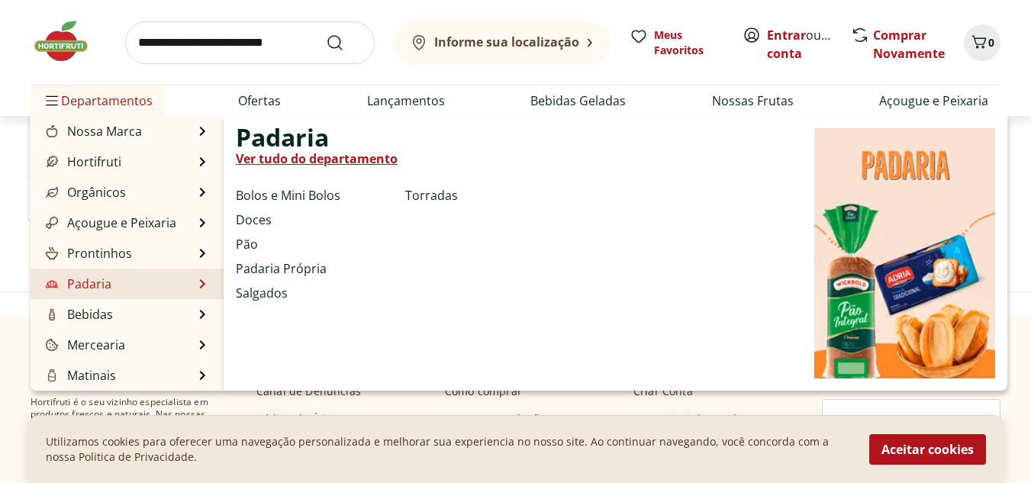
click at [282, 156] on link "Ver tudo do departamento" at bounding box center [317, 159] width 162 height 18
select select "**********"
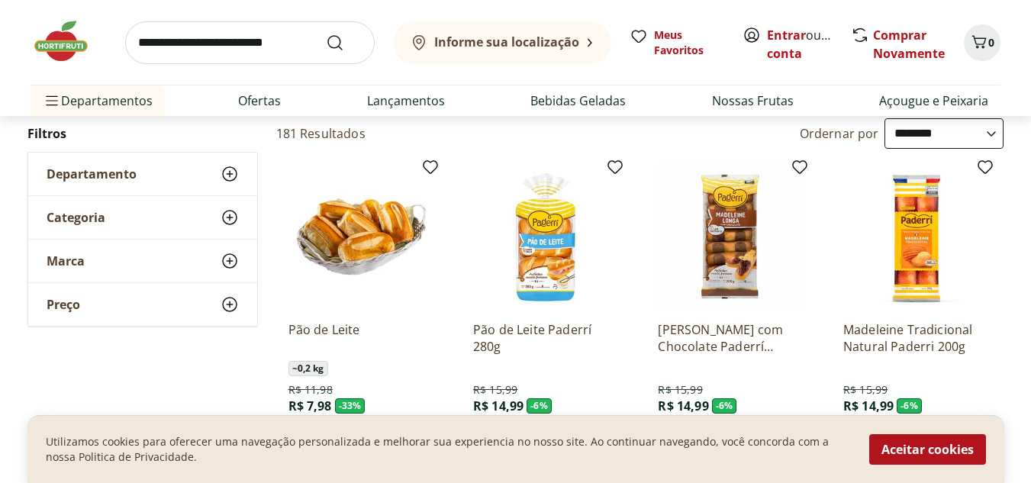
scroll to position [76, 0]
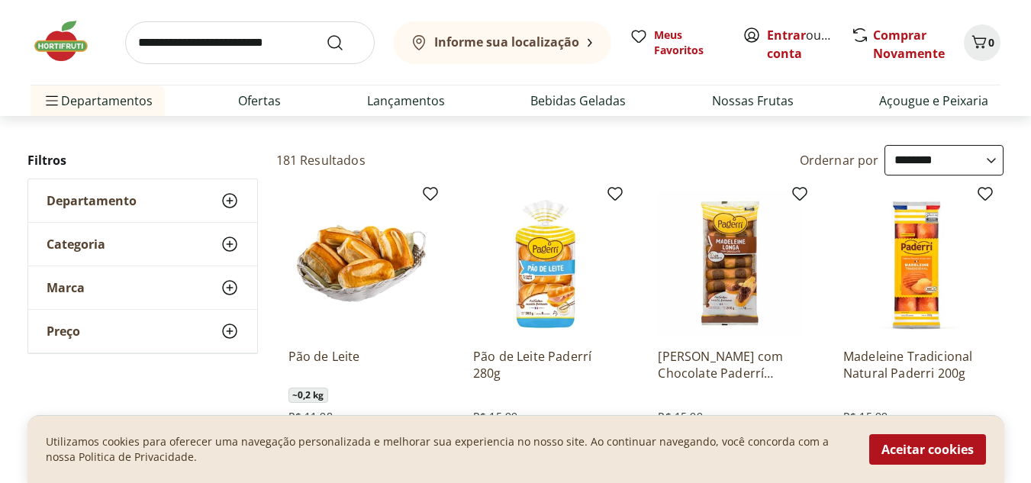
click at [236, 238] on icon at bounding box center [230, 244] width 18 height 18
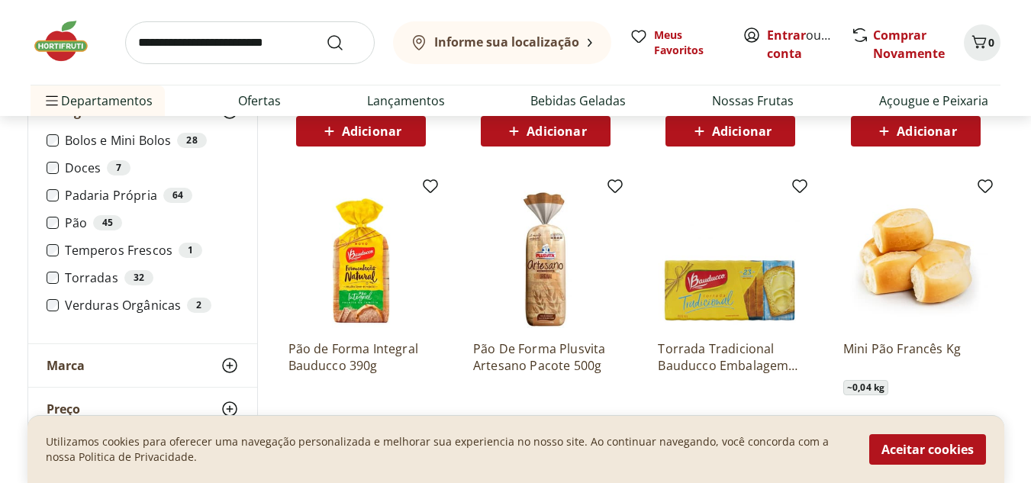
scroll to position [839, 0]
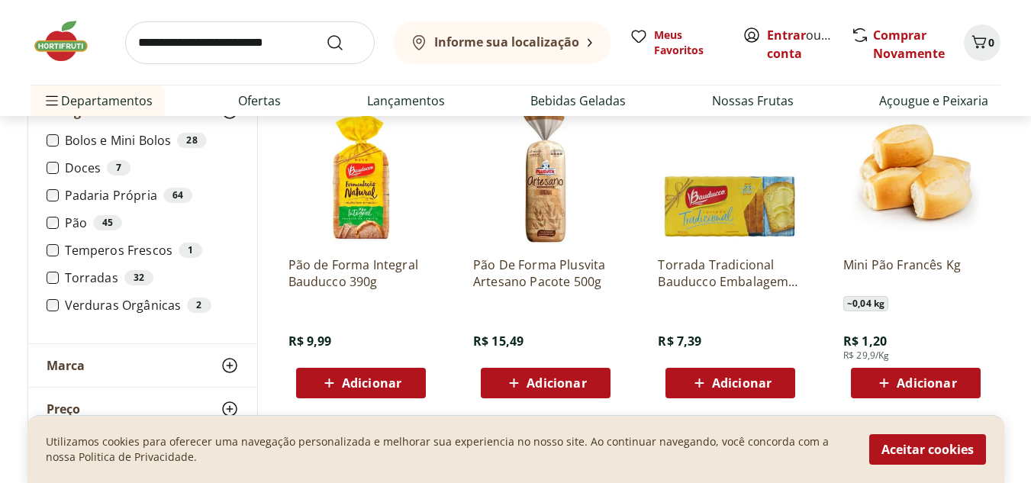
click at [354, 274] on p "Pão de Forma Integral Bauducco 390g" at bounding box center [360, 273] width 145 height 34
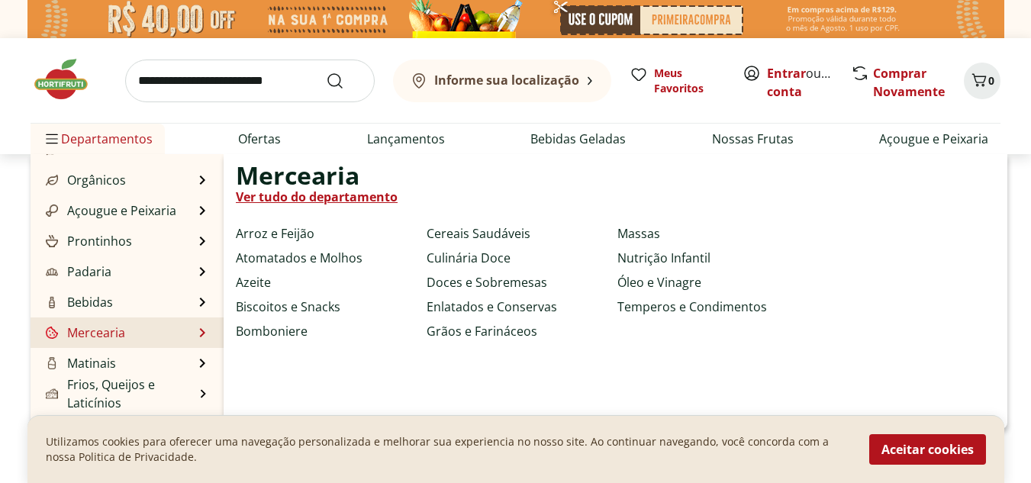
scroll to position [76, 0]
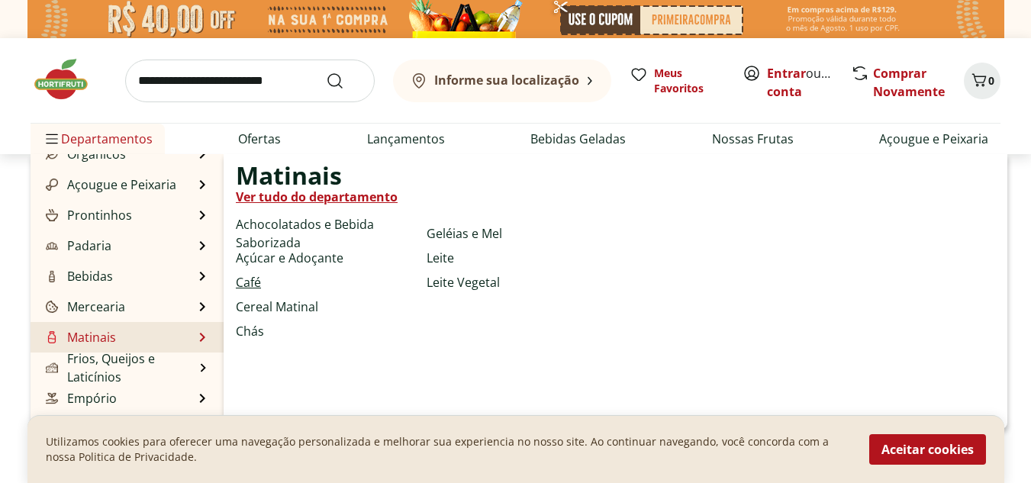
click at [248, 282] on link "Café" at bounding box center [248, 282] width 25 height 18
select select "**********"
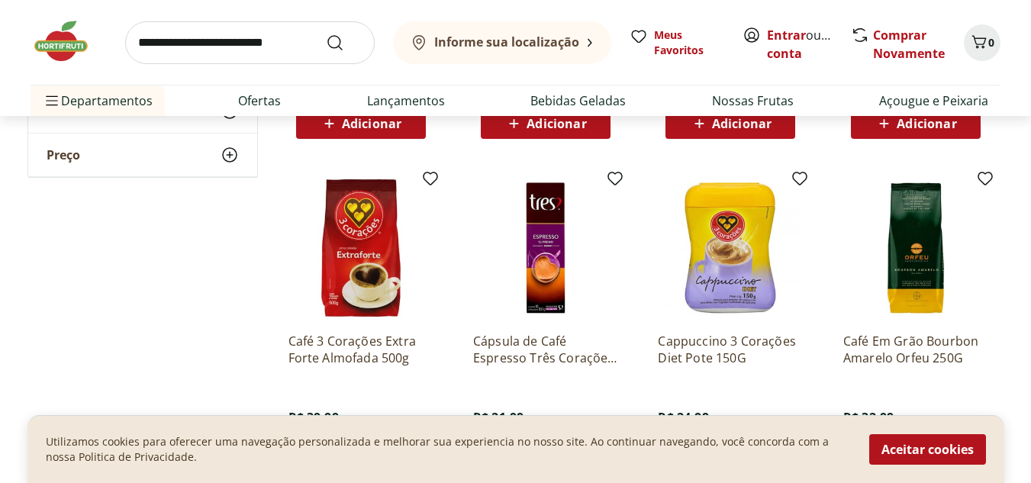
scroll to position [1068, 0]
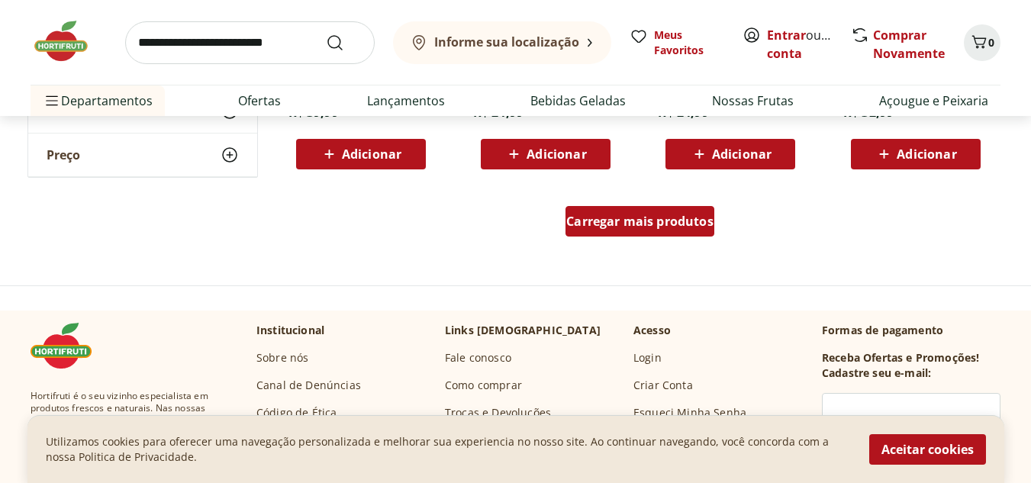
click at [662, 227] on span "Carregar mais produtos" at bounding box center [639, 221] width 147 height 12
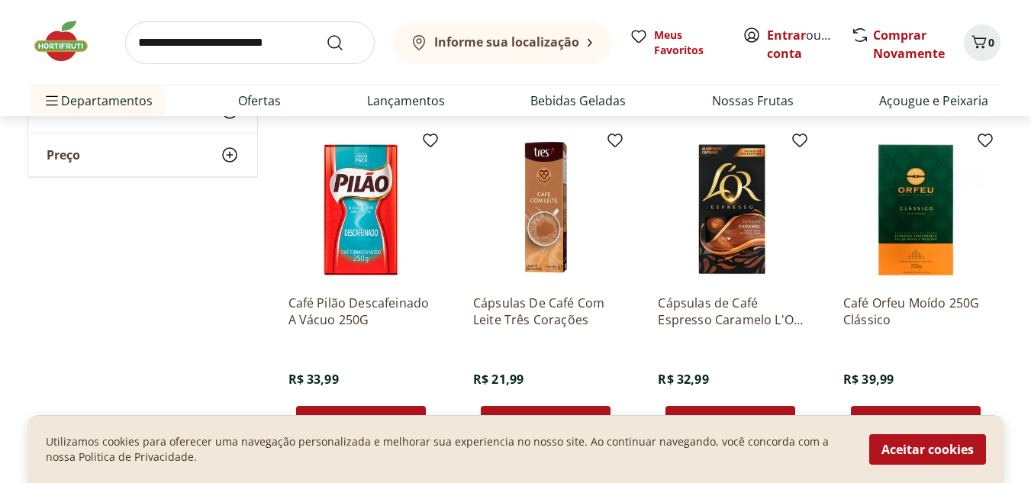
scroll to position [1831, 0]
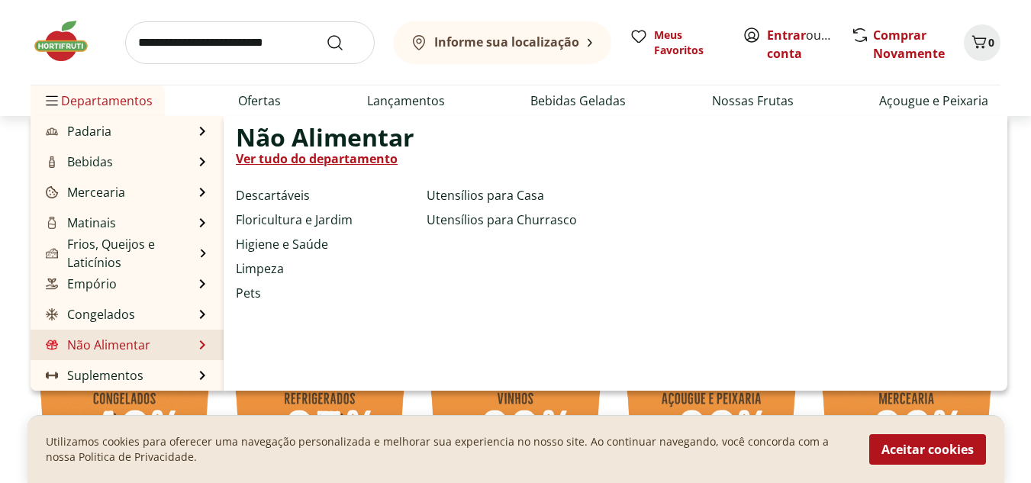
scroll to position [153, 0]
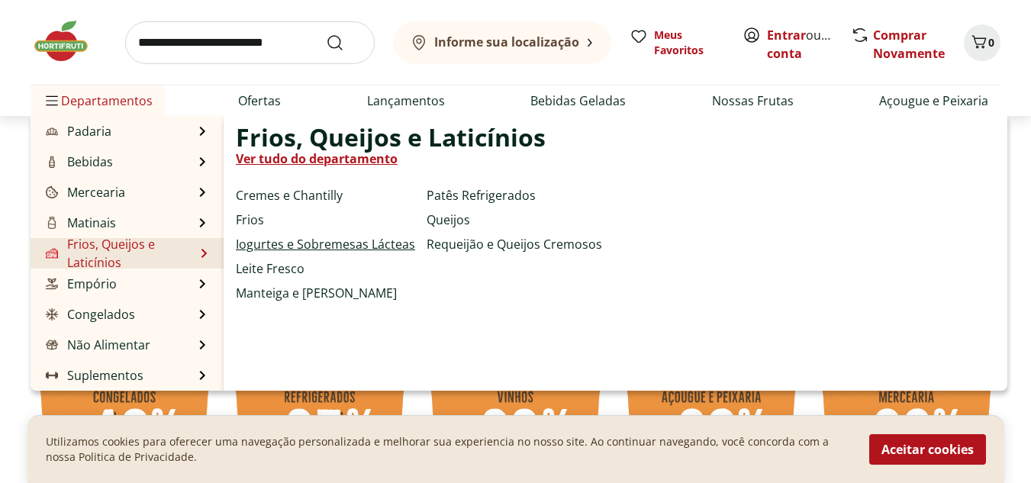
click at [301, 244] on link "Iogurtes e Sobremesas Lácteas" at bounding box center [325, 244] width 179 height 18
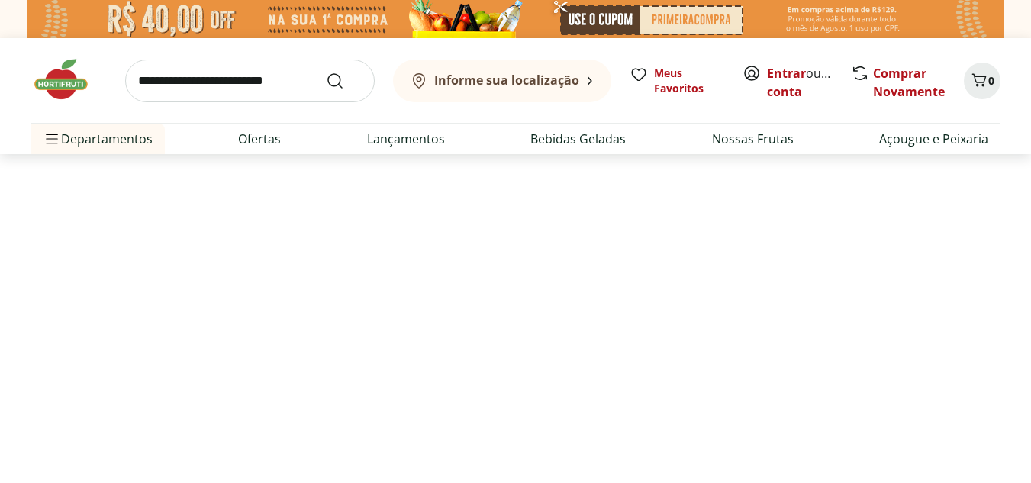
select select "**********"
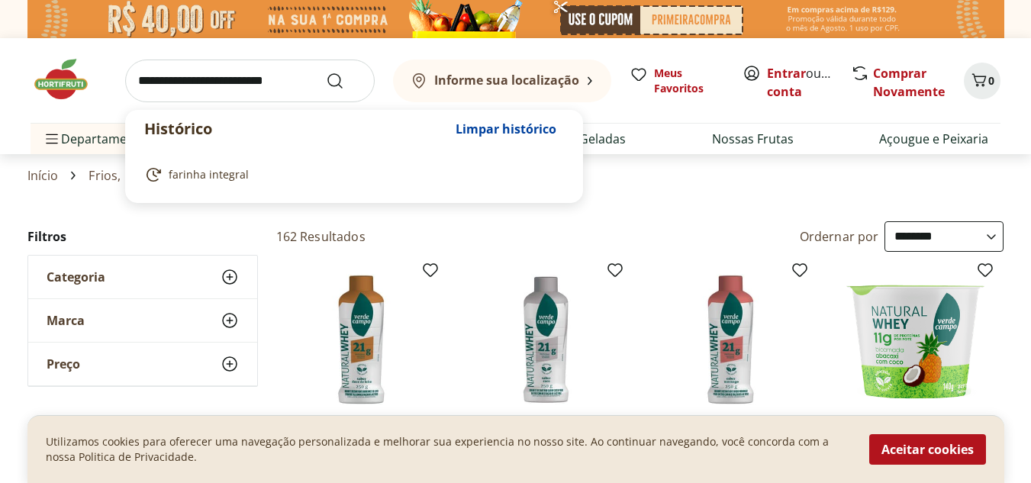
click at [196, 80] on input "search" at bounding box center [250, 81] width 250 height 43
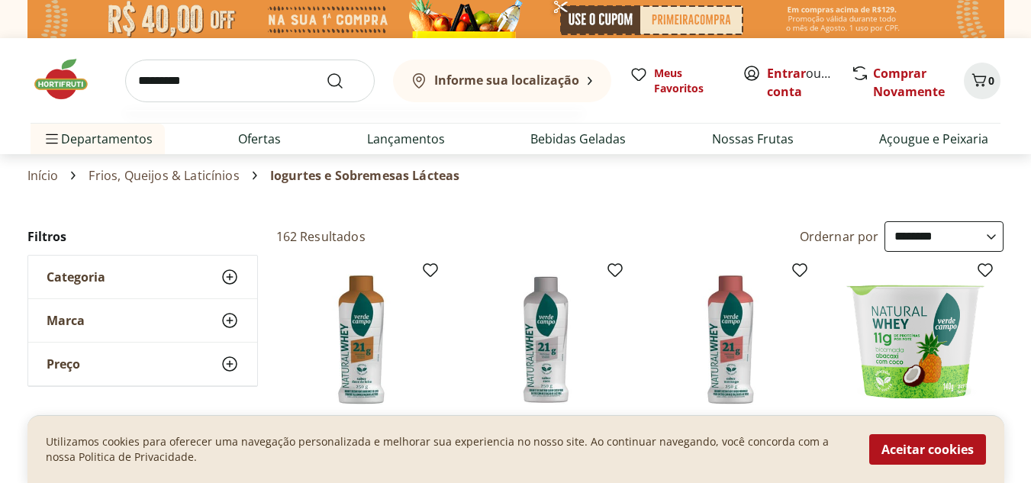
type input "*********"
click at [326, 72] on button "Submit Search" at bounding box center [344, 81] width 37 height 18
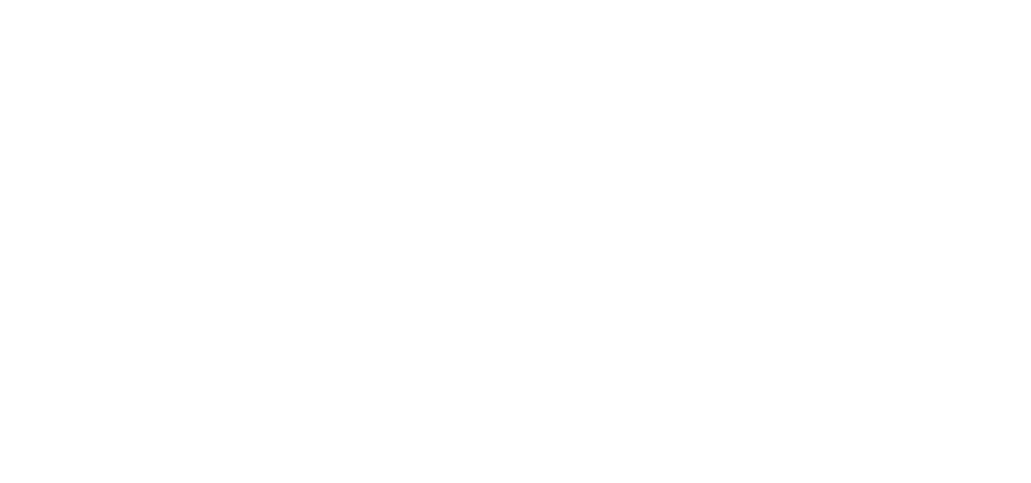
select select "**********"
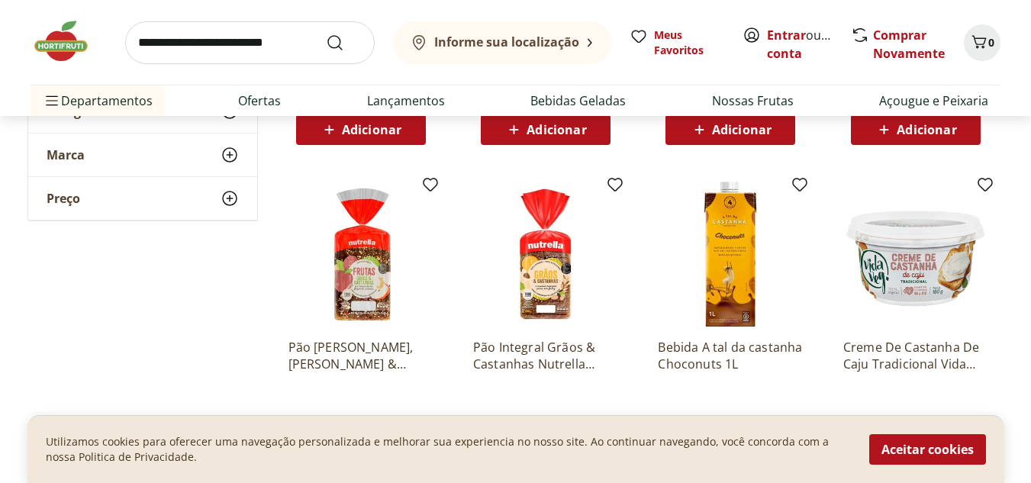
scroll to position [763, 0]
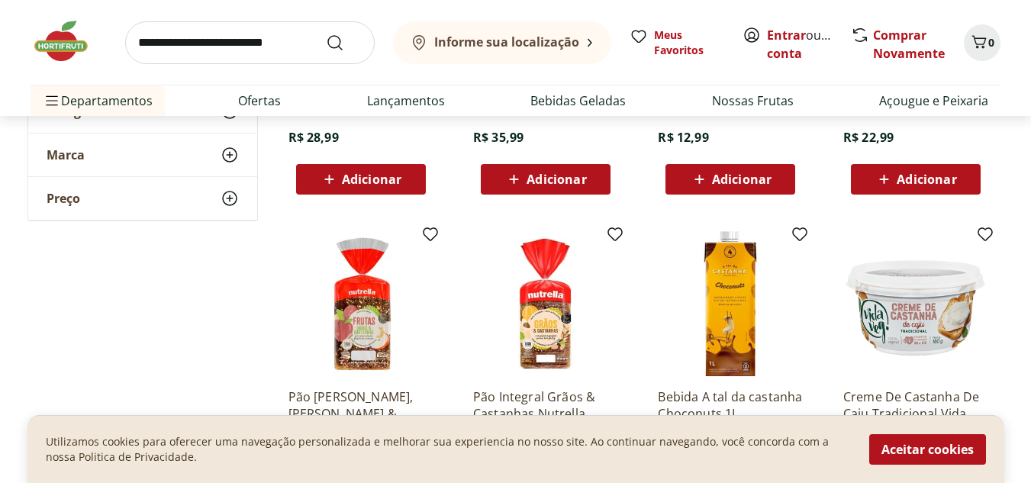
click at [898, 305] on img at bounding box center [915, 303] width 145 height 145
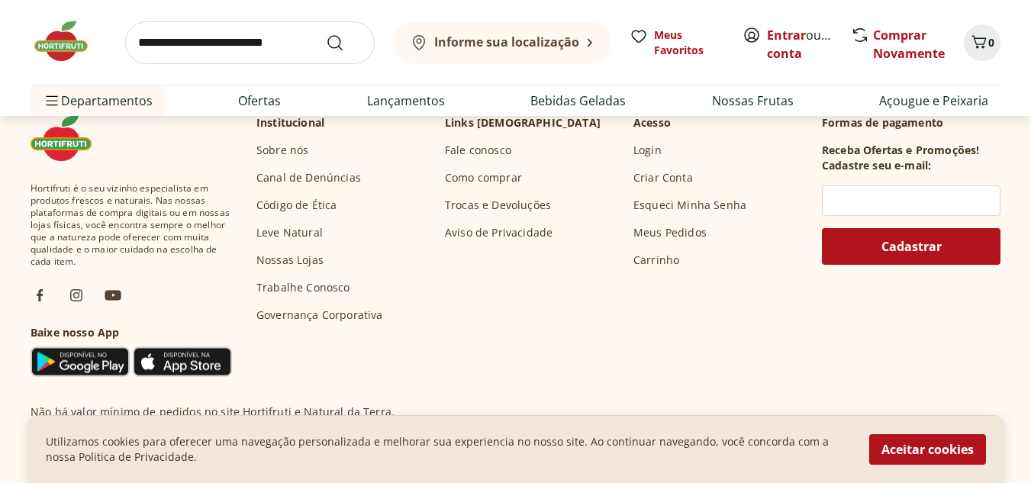
scroll to position [610, 0]
